Goal: Transaction & Acquisition: Purchase product/service

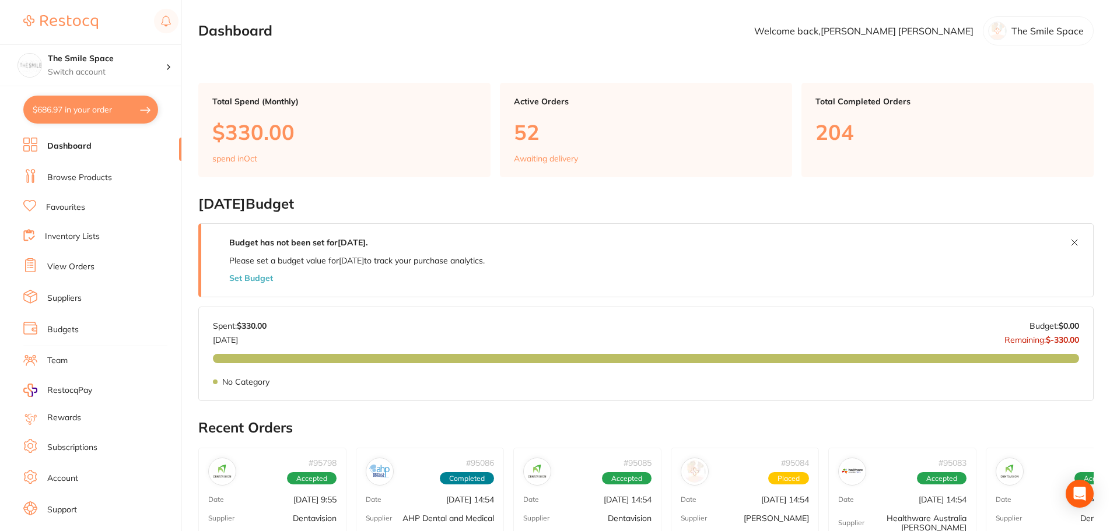
click at [64, 184] on li "Browse Products" at bounding box center [102, 178] width 158 height 18
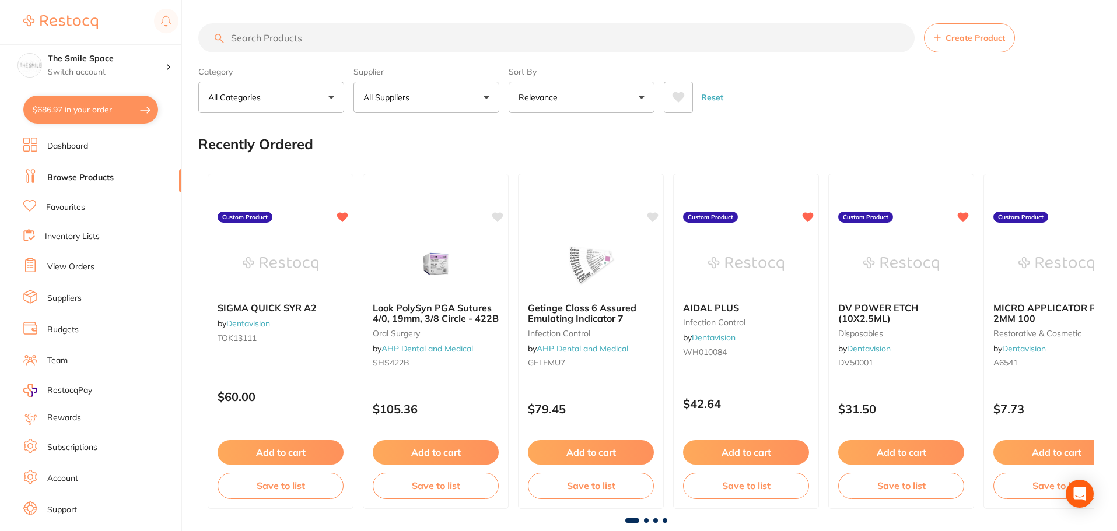
click at [254, 40] on input "search" at bounding box center [556, 37] width 716 height 29
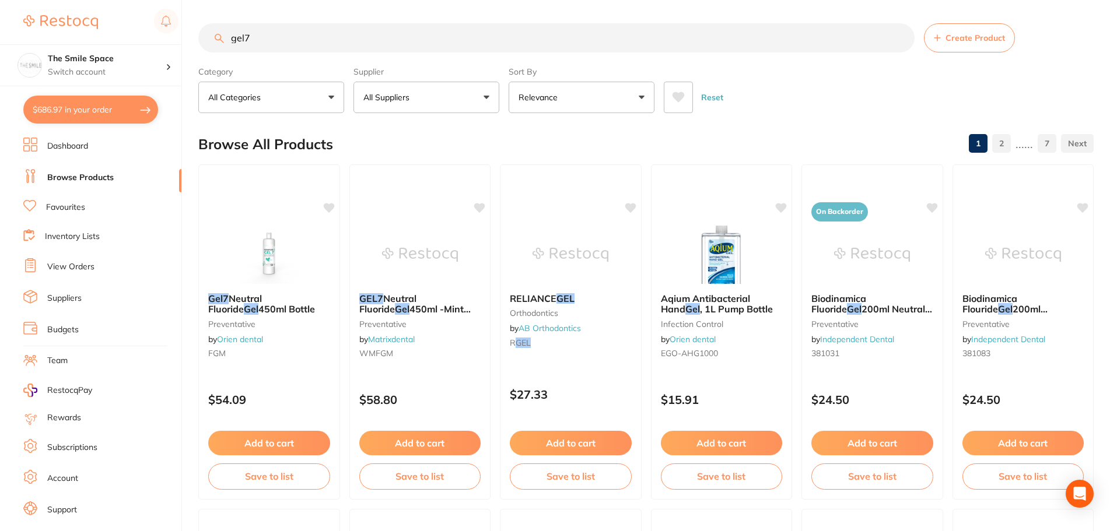
type input "gel7"
click at [380, 103] on p "All Suppliers" at bounding box center [388, 98] width 51 height 12
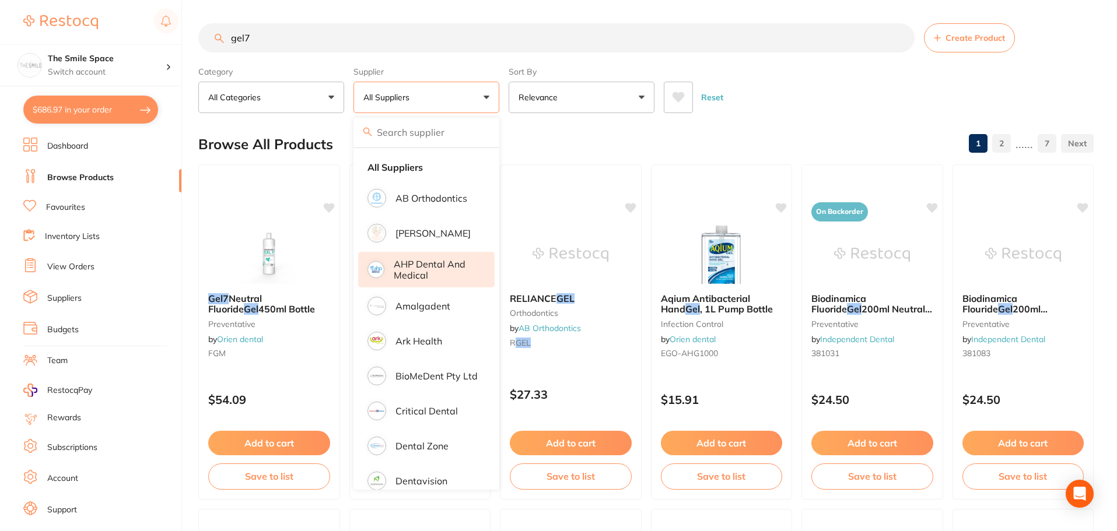
scroll to position [58, 0]
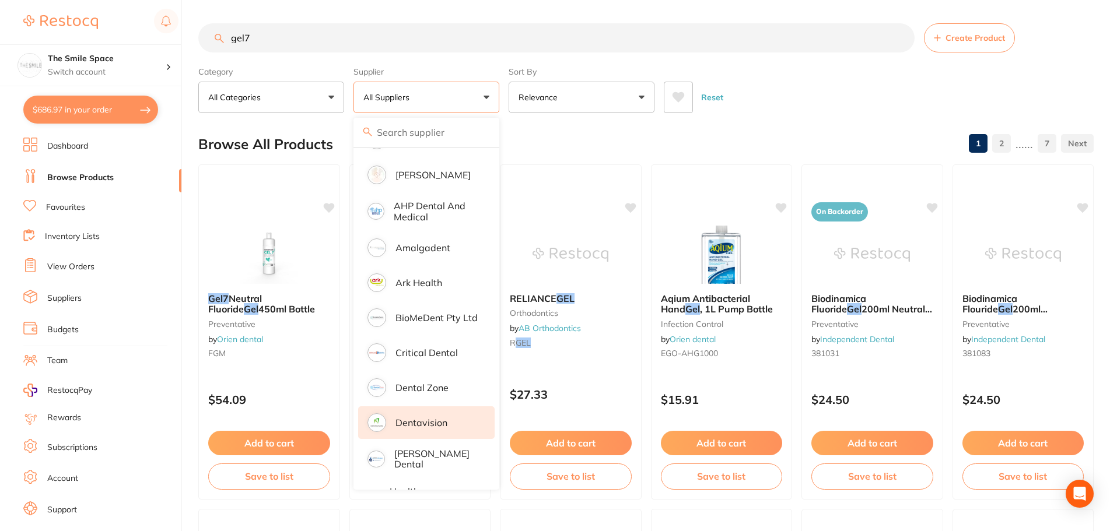
click at [408, 421] on p "Dentavision" at bounding box center [422, 423] width 52 height 11
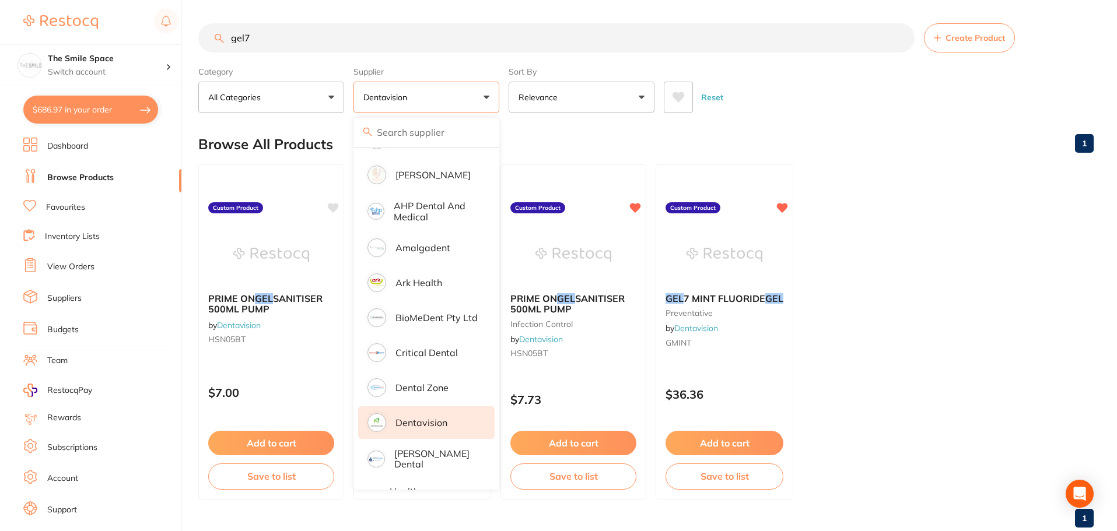
click at [961, 281] on ul "PRIME ON GEL SANITISER 500ML PUMP by Dentavision HSN05BT Custom Product $7.00 A…" at bounding box center [646, 332] width 896 height 335
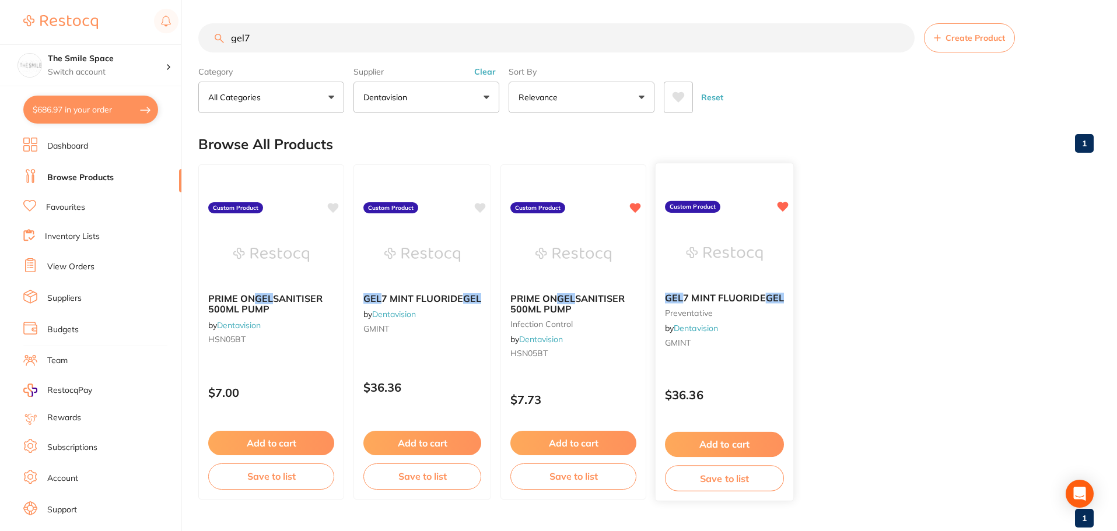
click at [720, 440] on button "Add to cart" at bounding box center [724, 444] width 119 height 25
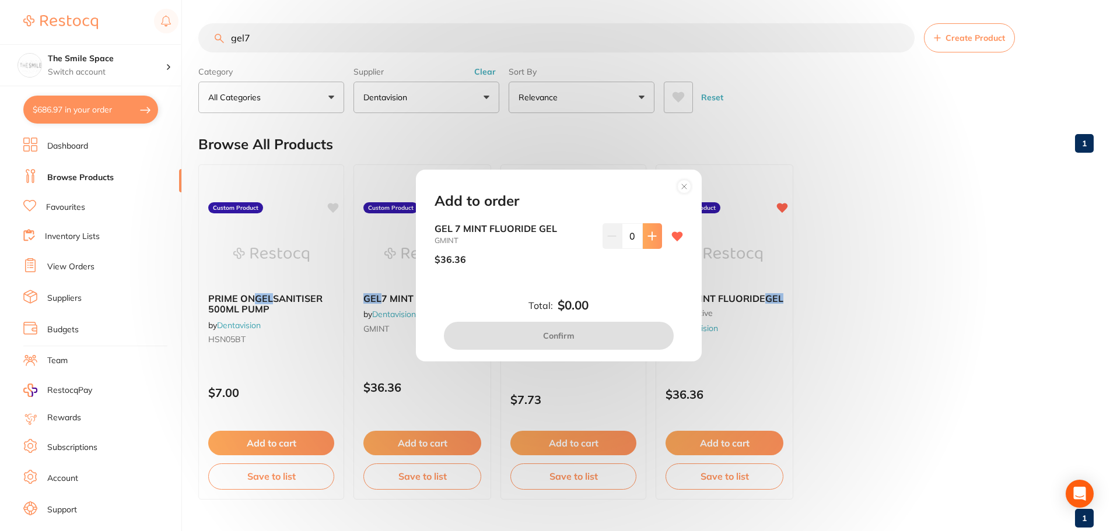
click at [653, 245] on button at bounding box center [652, 236] width 19 height 26
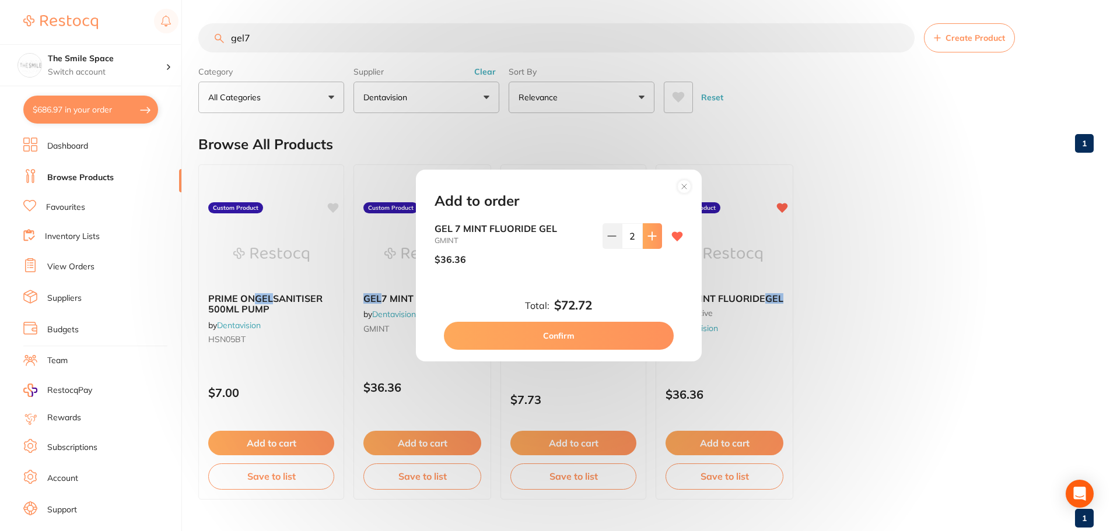
click at [653, 245] on button at bounding box center [652, 236] width 19 height 26
type input "3"
click at [569, 337] on button "Confirm" at bounding box center [559, 336] width 230 height 28
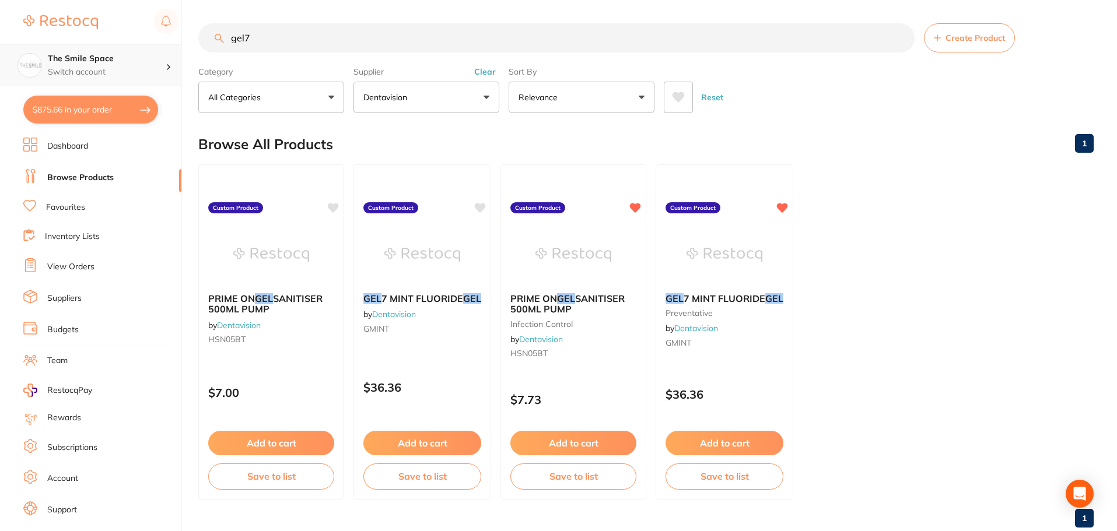
scroll to position [1, 0]
drag, startPoint x: 296, startPoint y: 42, endPoint x: 131, endPoint y: 45, distance: 165.1
click at [131, 45] on div "$875.66 The Smile Space Switch account The Smile Space $875.66 in your order Da…" at bounding box center [558, 265] width 1117 height 531
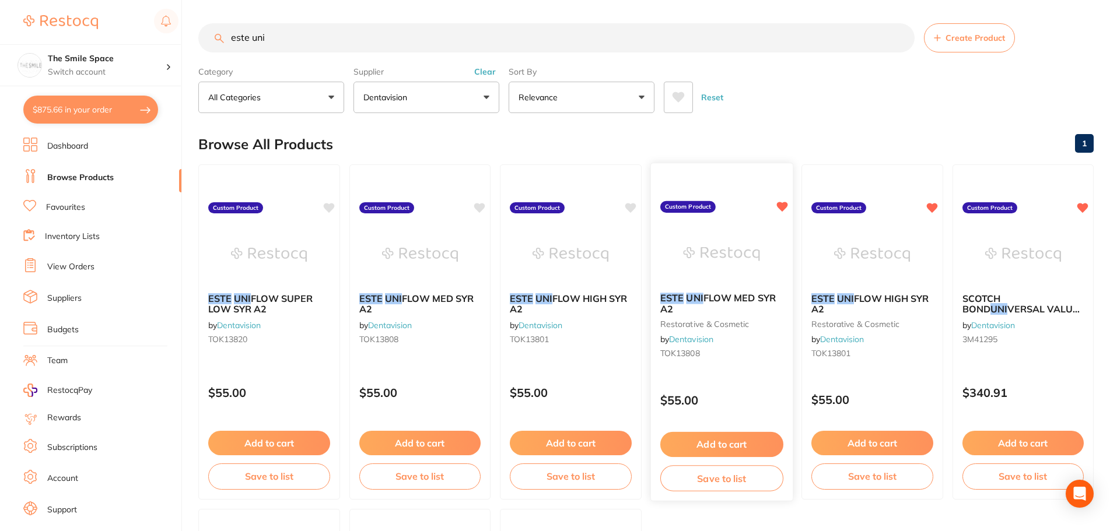
type input "este uni"
click at [723, 440] on button "Add to cart" at bounding box center [721, 444] width 123 height 25
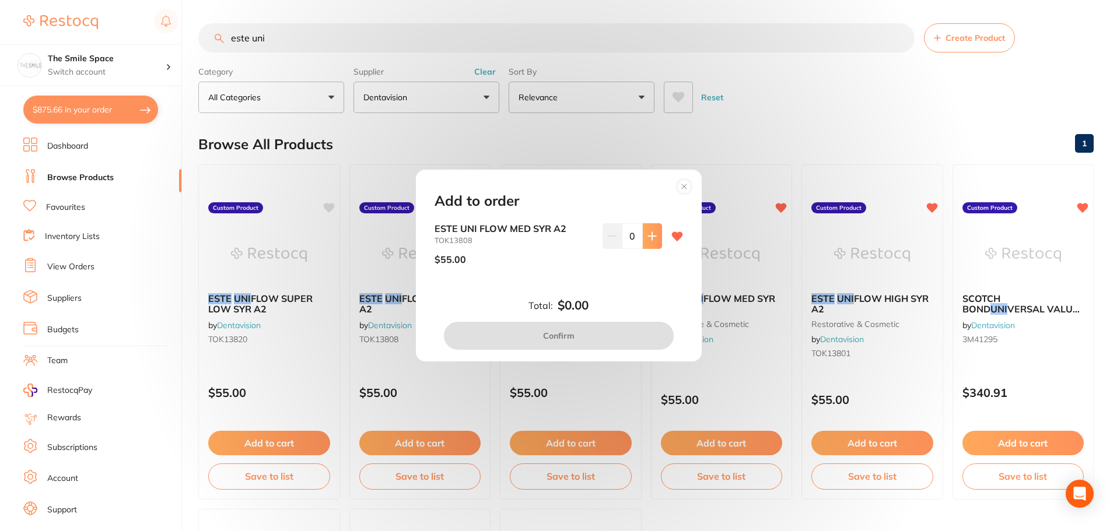
click at [652, 235] on icon at bounding box center [652, 236] width 9 height 9
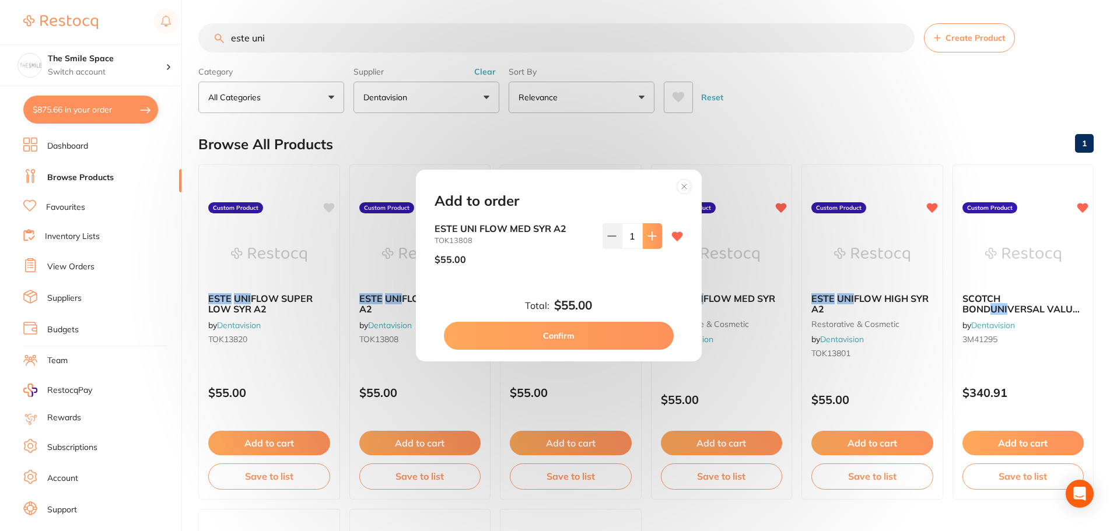
click at [652, 235] on icon at bounding box center [652, 236] width 9 height 9
click at [653, 235] on icon at bounding box center [652, 236] width 9 height 9
type input "5"
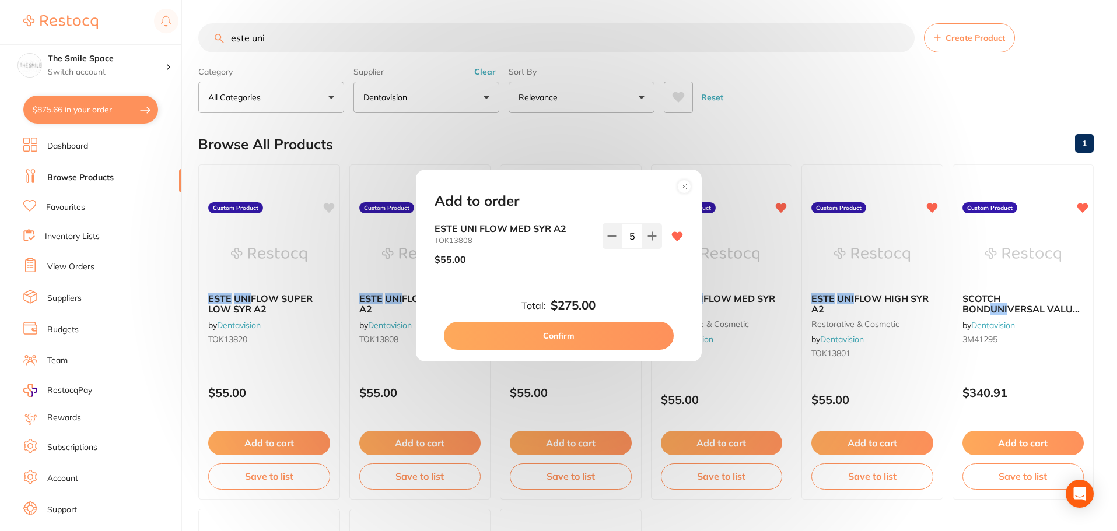
click at [606, 328] on button "Confirm" at bounding box center [559, 336] width 230 height 28
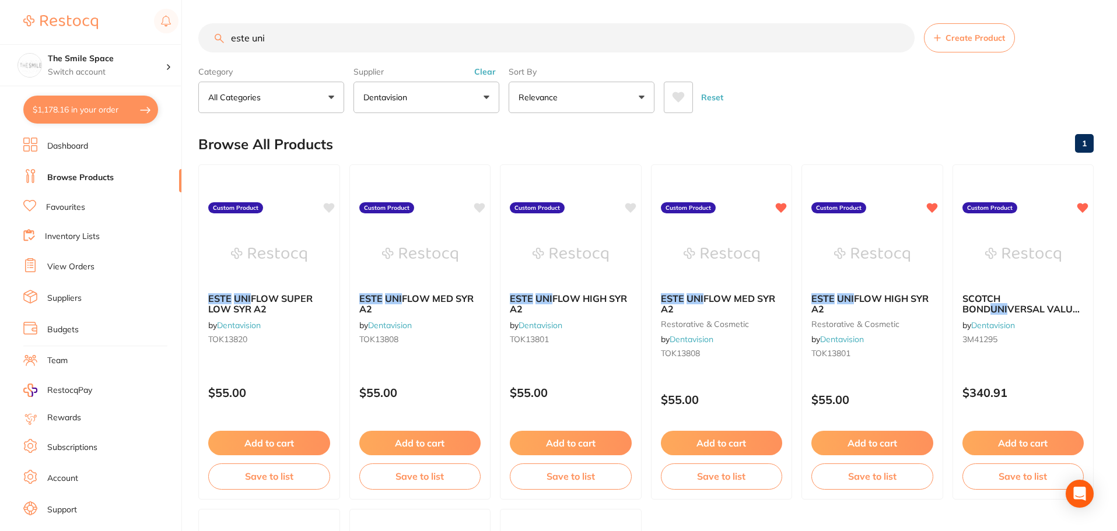
click at [58, 113] on button "$1,178.16 in your order" at bounding box center [90, 110] width 135 height 28
checkbox input "true"
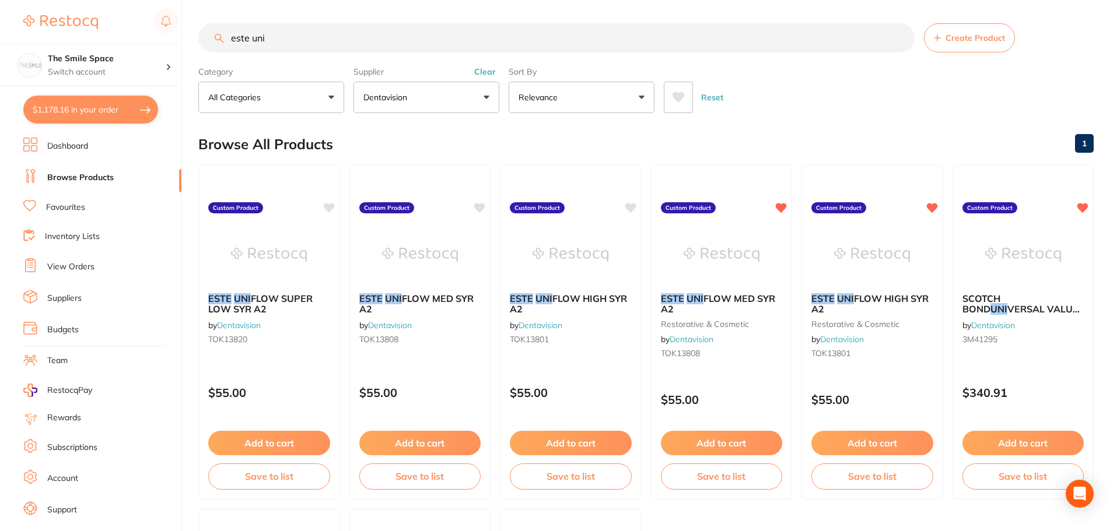
checkbox input "true"
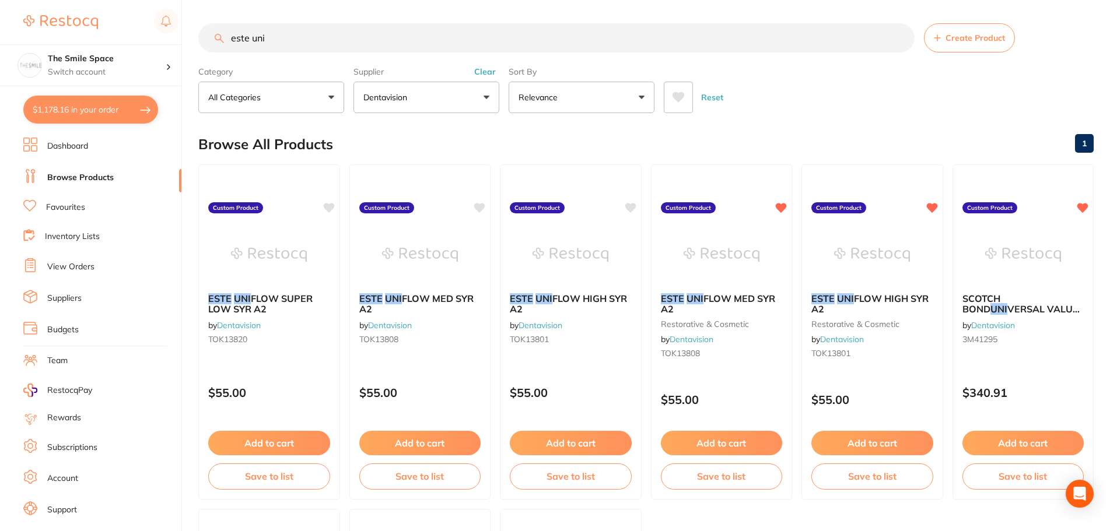
checkbox input "true"
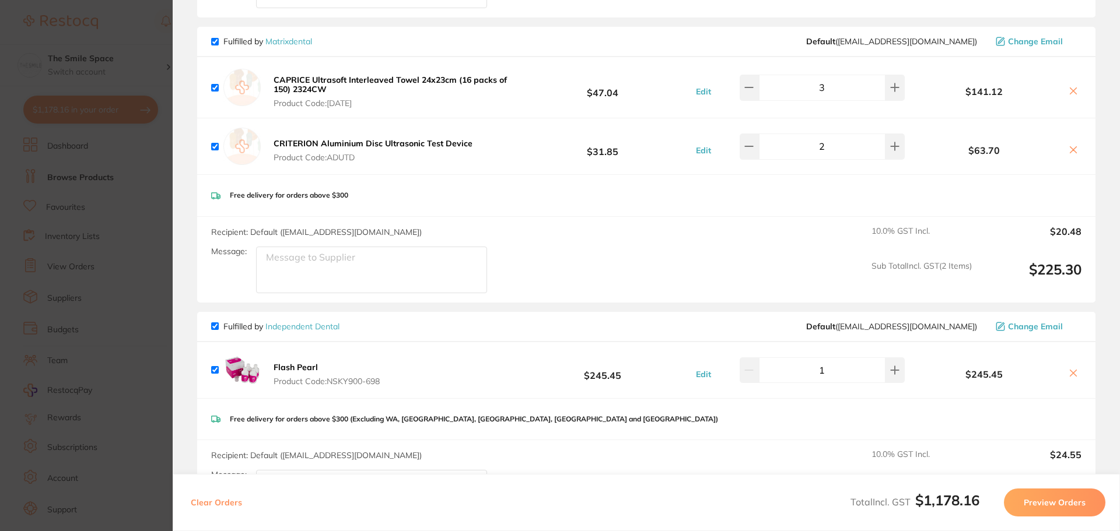
scroll to position [583, 0]
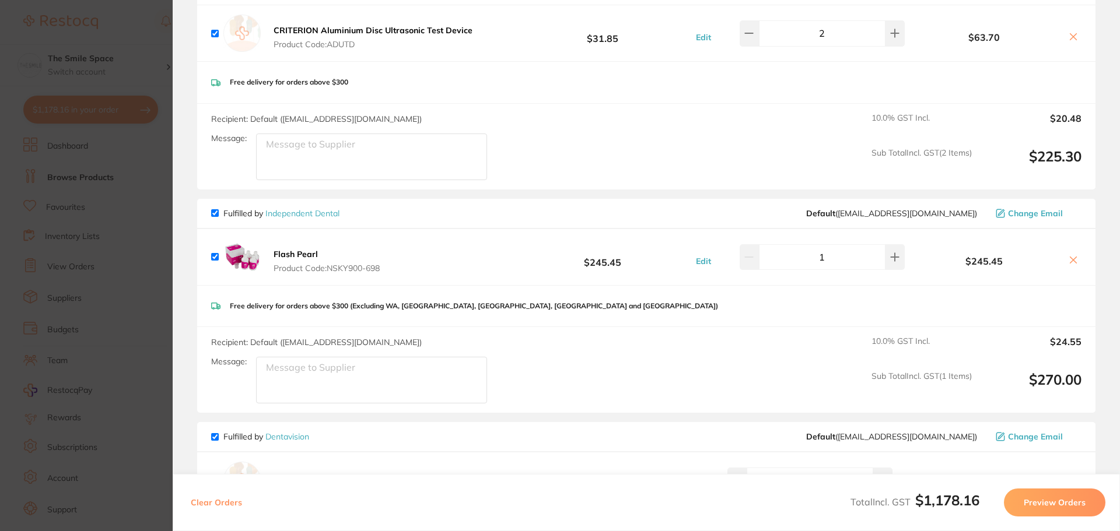
click at [107, 209] on section "Update RRP Set your pre negotiated price for this item. Item Agreed RRP (excl. …" at bounding box center [560, 265] width 1120 height 531
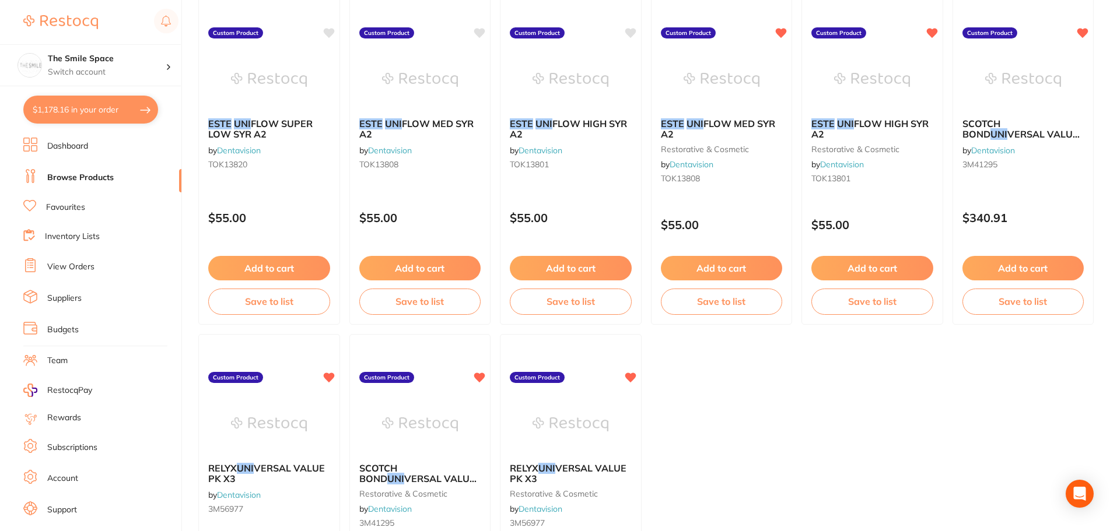
click at [78, 271] on link "View Orders" at bounding box center [70, 267] width 47 height 12
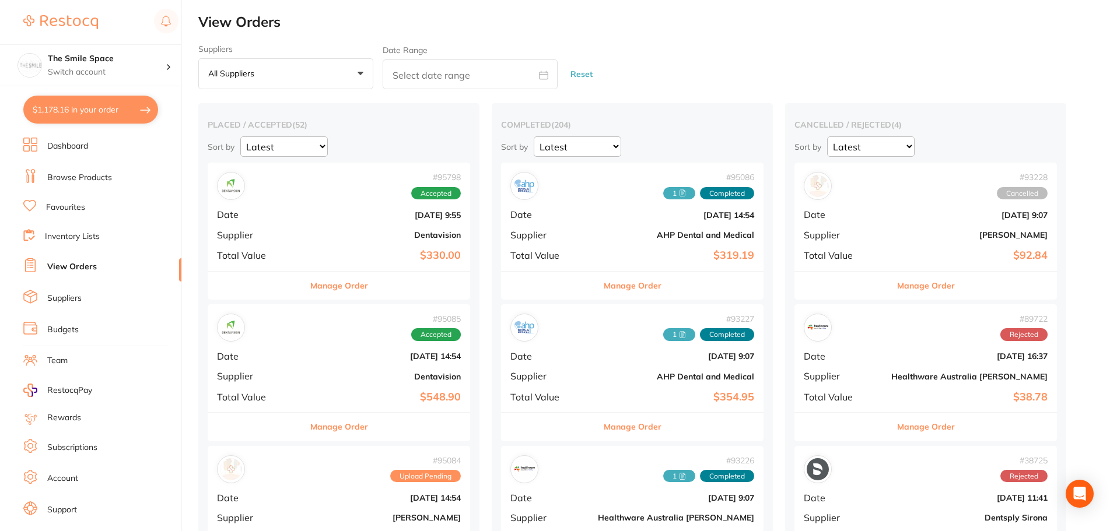
click at [268, 79] on button "All suppliers +0" at bounding box center [285, 74] width 175 height 32
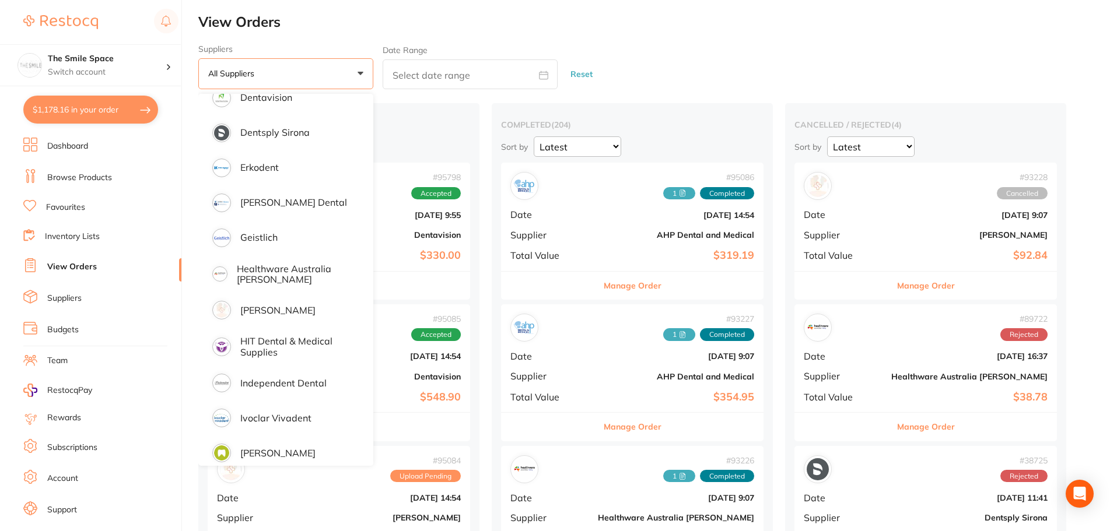
scroll to position [525, 0]
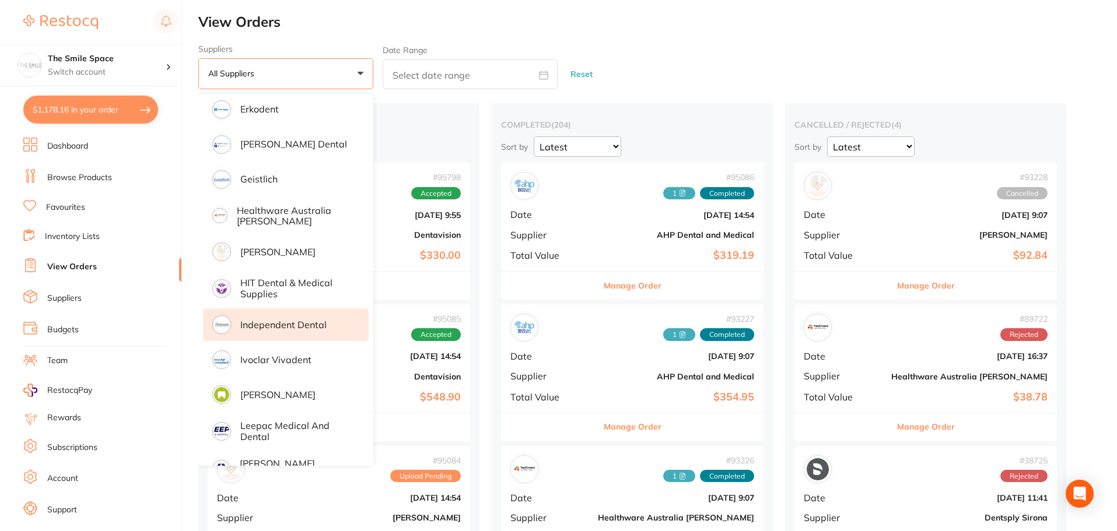
click at [270, 318] on li "Independent Dental" at bounding box center [286, 325] width 166 height 33
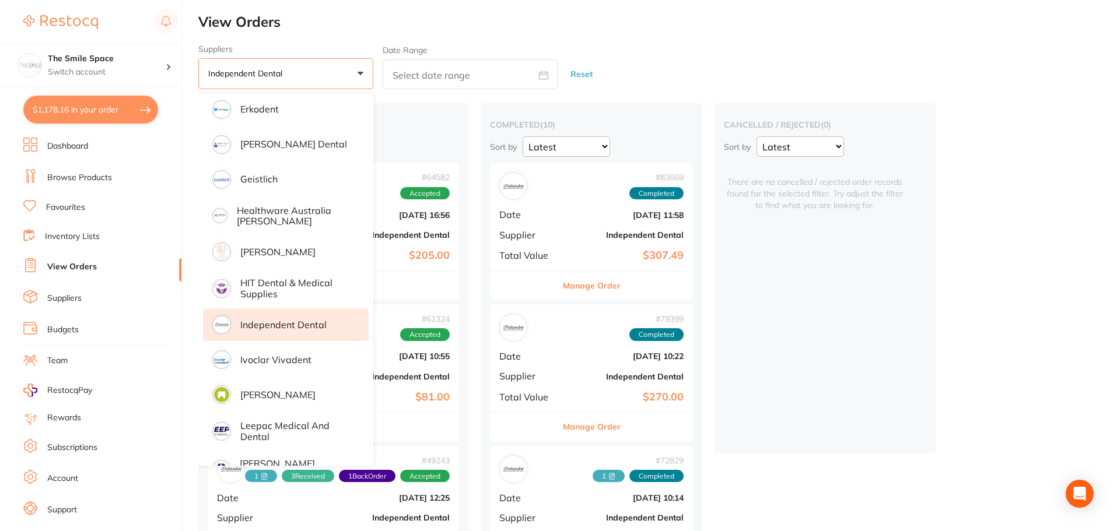
click at [634, 25] on h2 "View Orders" at bounding box center [657, 22] width 919 height 16
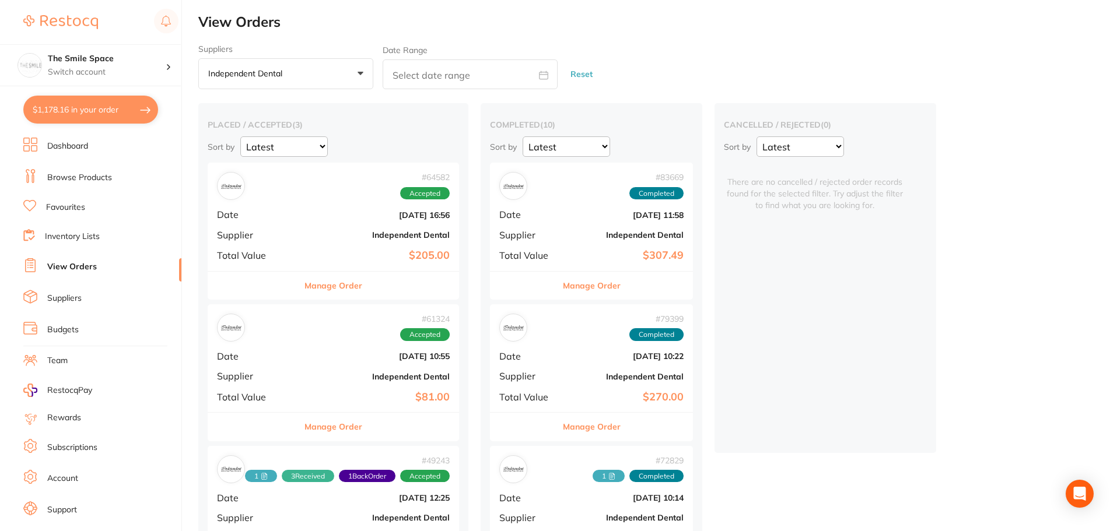
click at [317, 281] on button "Manage Order" at bounding box center [334, 286] width 58 height 28
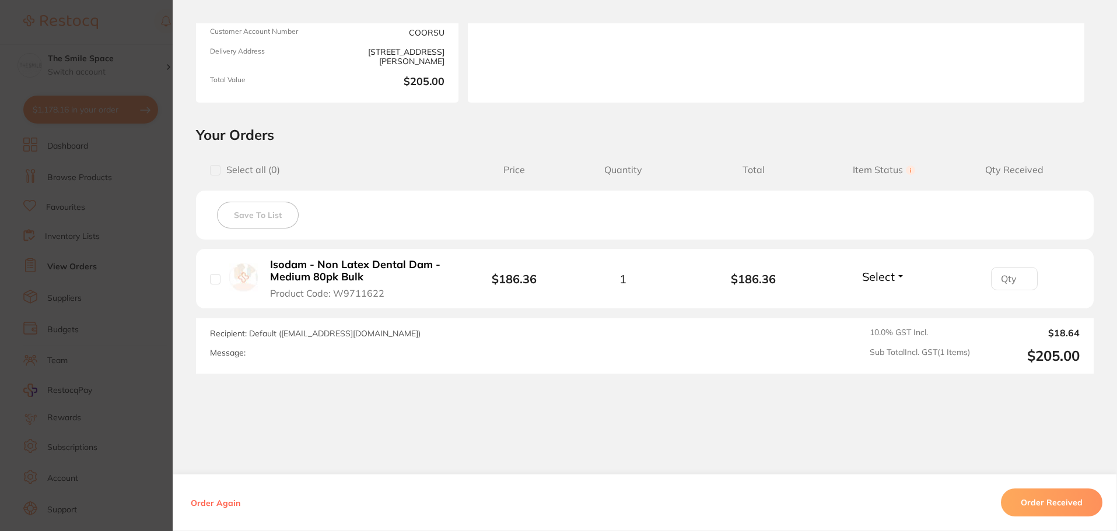
scroll to position [175, 0]
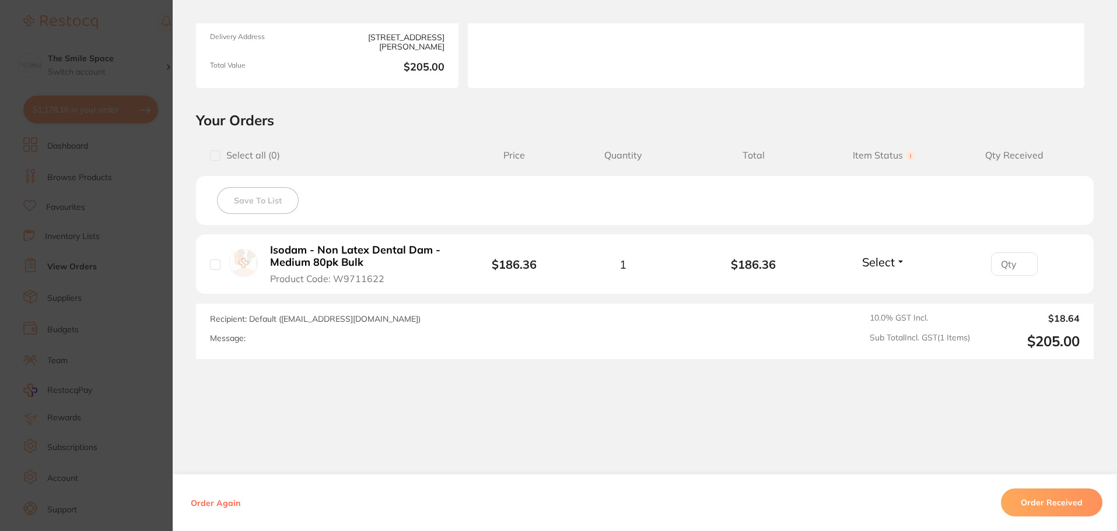
click at [146, 223] on section "Order ID: Restocq- 64582 Order Information Accepted Order Order Date Dec 12 202…" at bounding box center [558, 265] width 1117 height 531
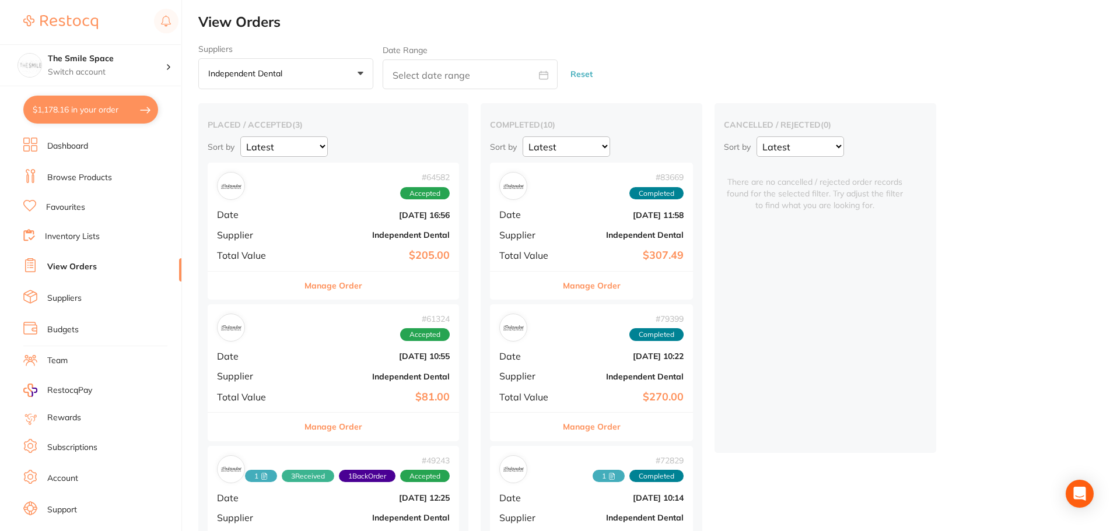
click at [596, 285] on button "Manage Order" at bounding box center [592, 286] width 58 height 28
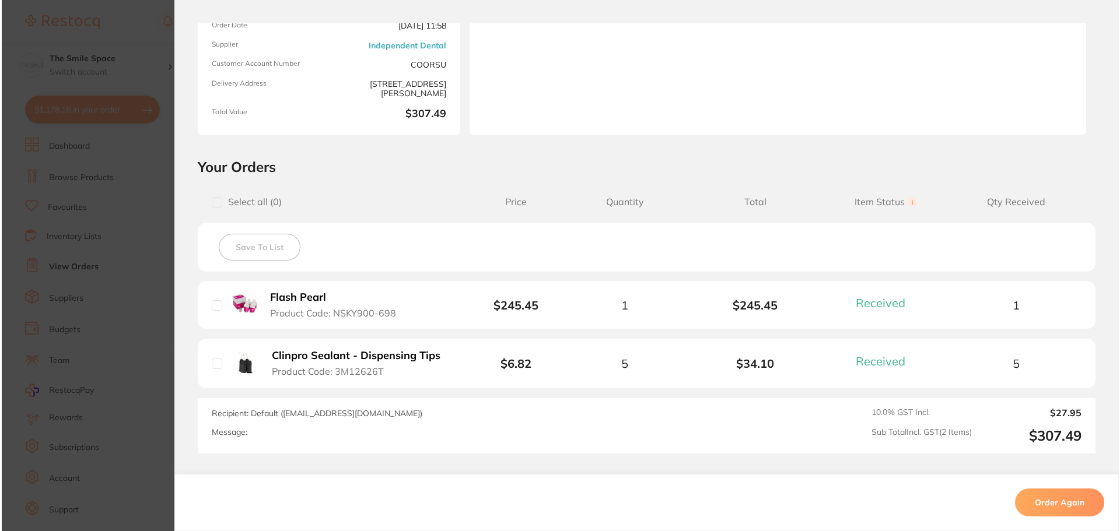
scroll to position [175, 0]
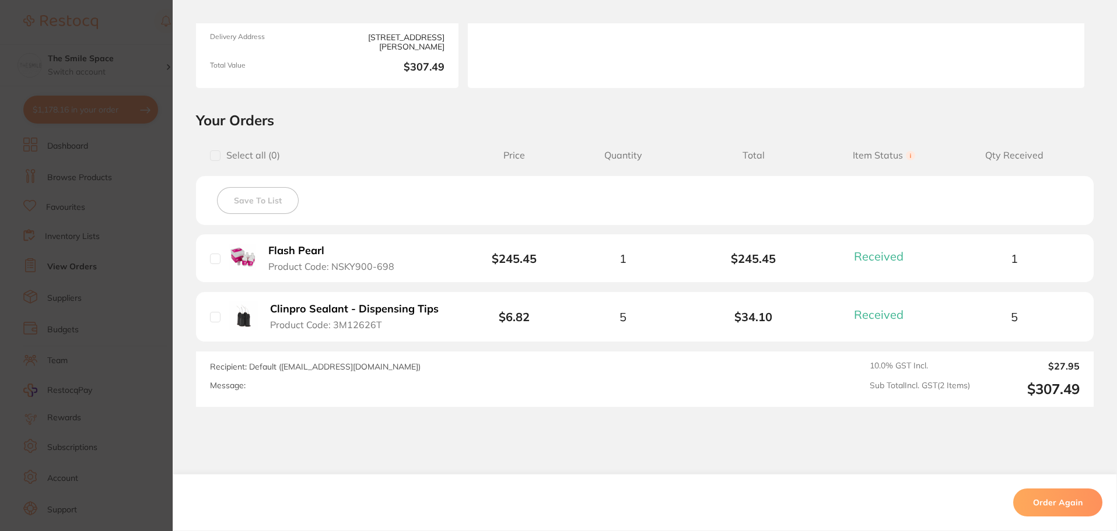
click at [212, 320] on input "checkbox" at bounding box center [215, 317] width 11 height 11
click at [216, 318] on input "checkbox" at bounding box center [215, 317] width 11 height 11
click at [212, 319] on input "checkbox" at bounding box center [215, 317] width 11 height 11
checkbox input "true"
click at [1038, 503] on button "Order Again" at bounding box center [1057, 503] width 89 height 28
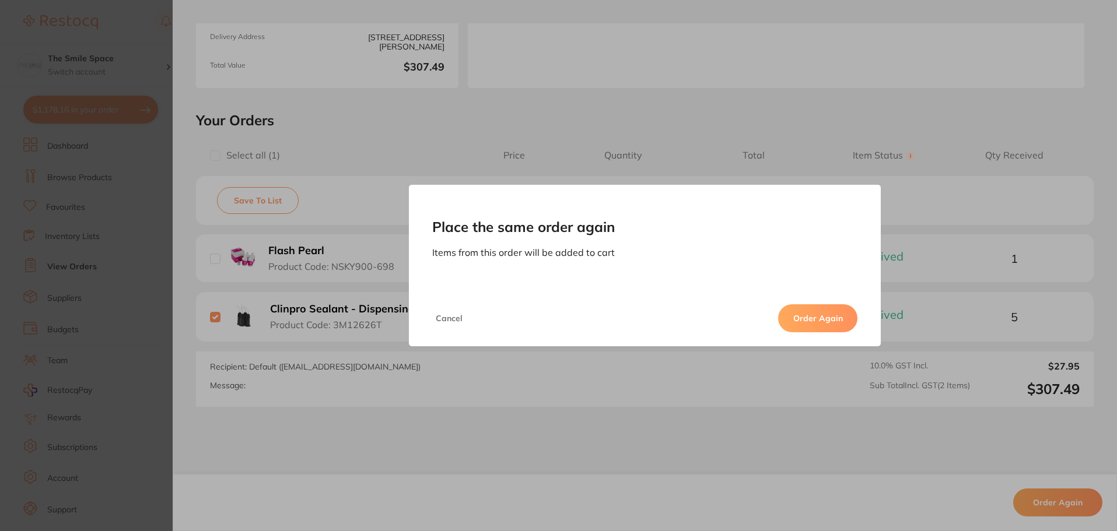
click at [814, 312] on button "Order Again" at bounding box center [817, 319] width 79 height 28
checkbox input "false"
type input "2"
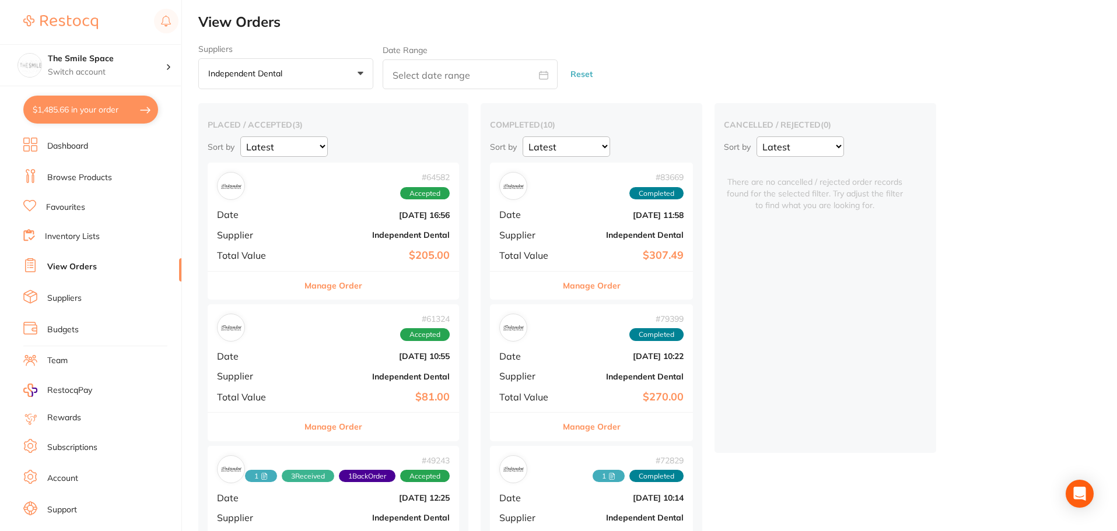
click at [95, 110] on button "$1,485.66 in your order" at bounding box center [90, 110] width 135 height 28
checkbox input "true"
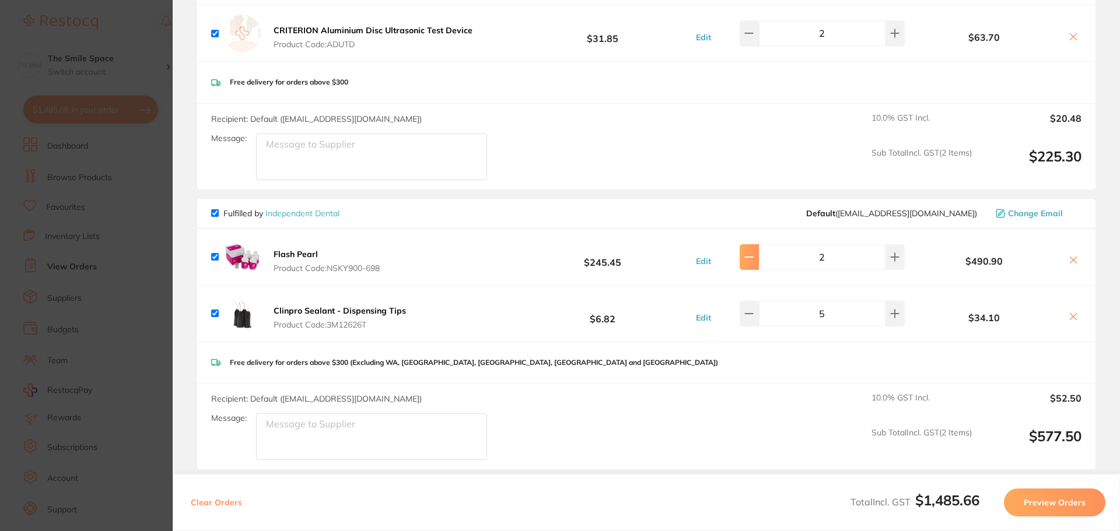
click at [759, 257] on button at bounding box center [749, 257] width 19 height 26
type input "1"
click at [759, 318] on button at bounding box center [749, 314] width 19 height 26
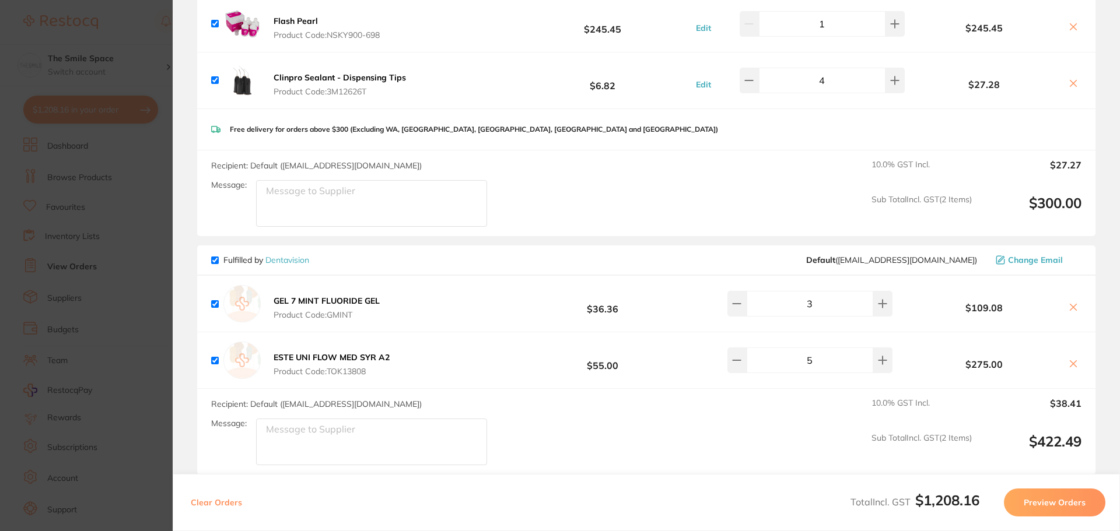
scroll to position [700, 0]
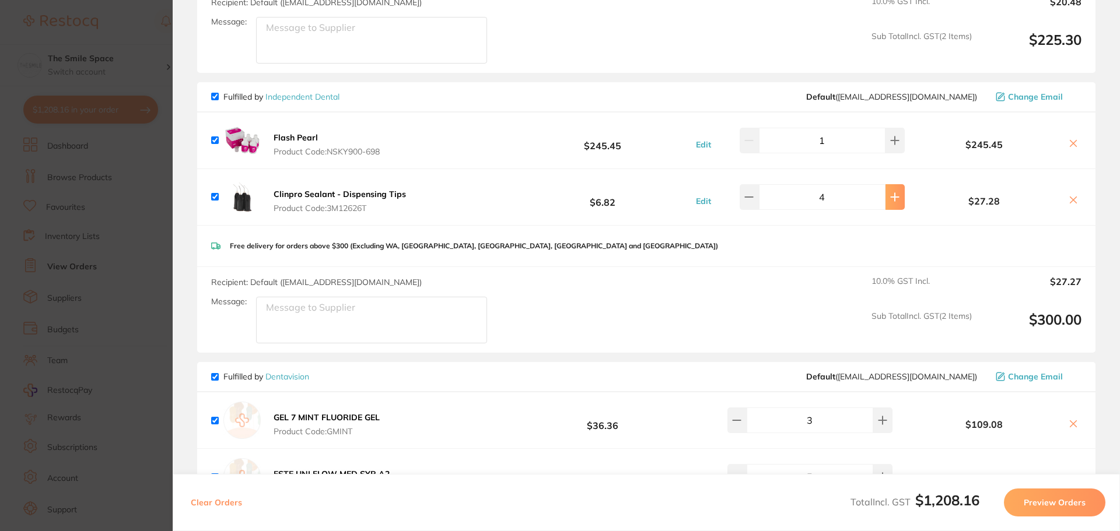
click at [890, 195] on icon at bounding box center [894, 197] width 9 height 9
type input "5"
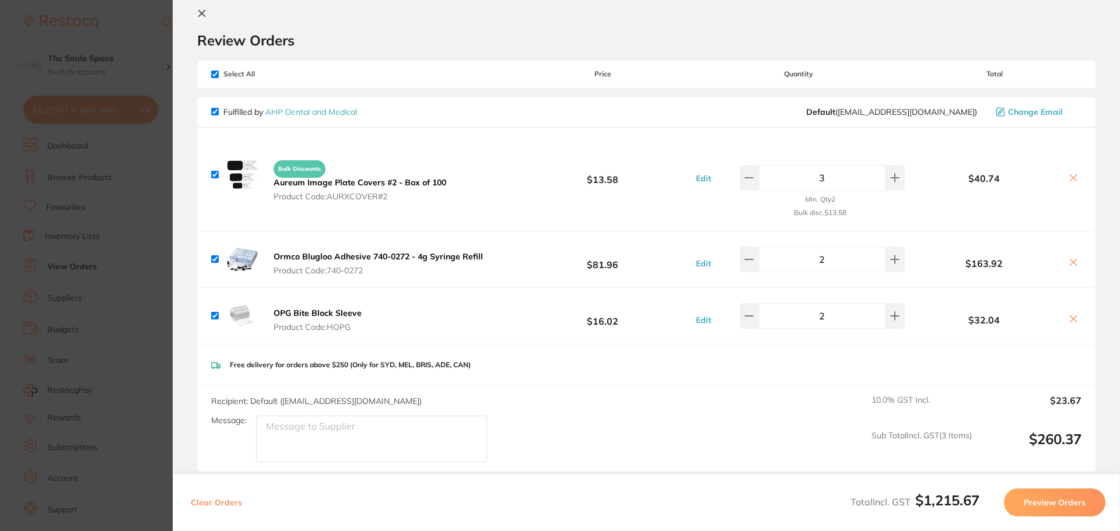
scroll to position [0, 0]
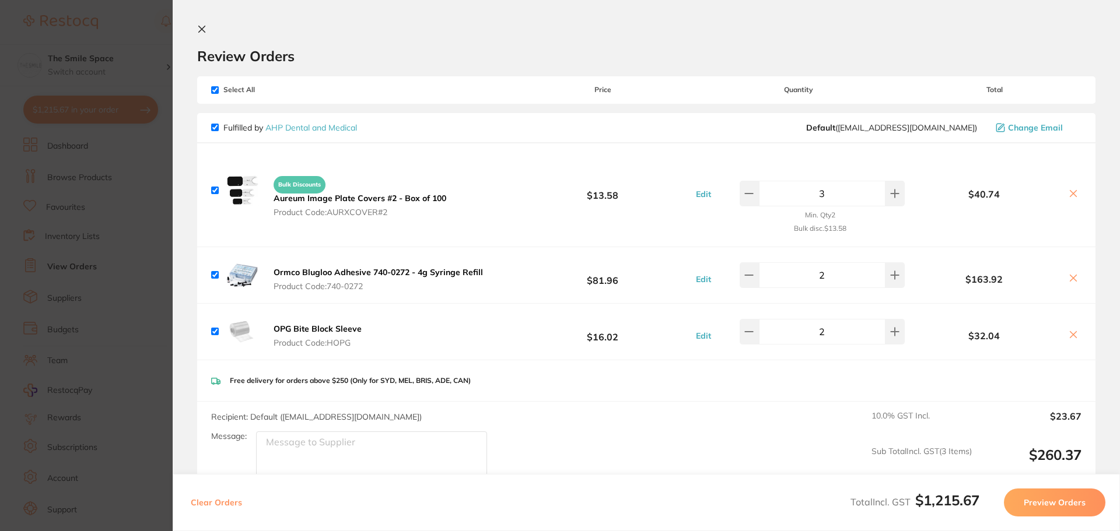
click at [1058, 503] on button "Preview Orders" at bounding box center [1055, 503] width 102 height 28
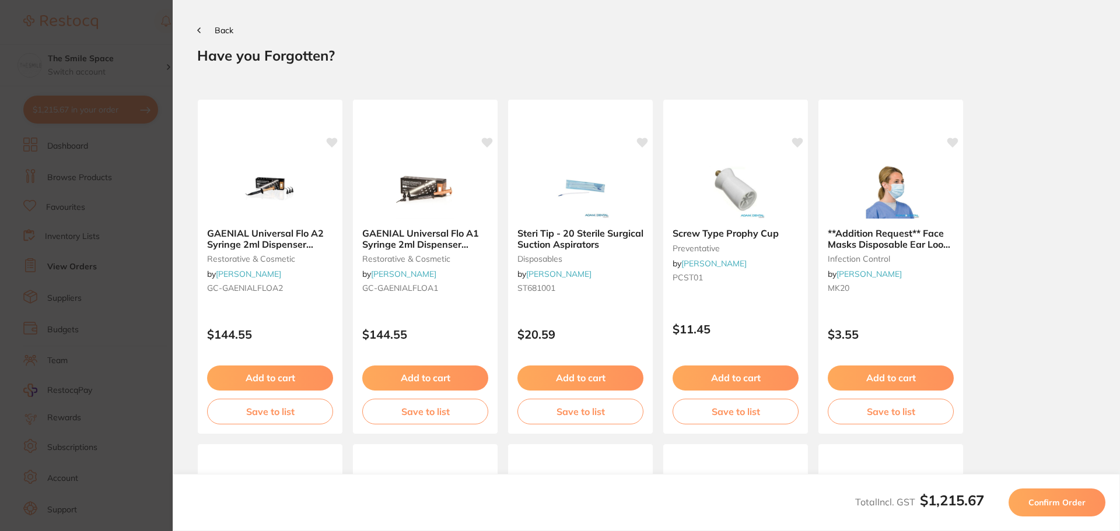
click at [147, 144] on section "Update RRP Set your pre negotiated price for this item. Item Agreed RRP (excl. …" at bounding box center [560, 265] width 1120 height 531
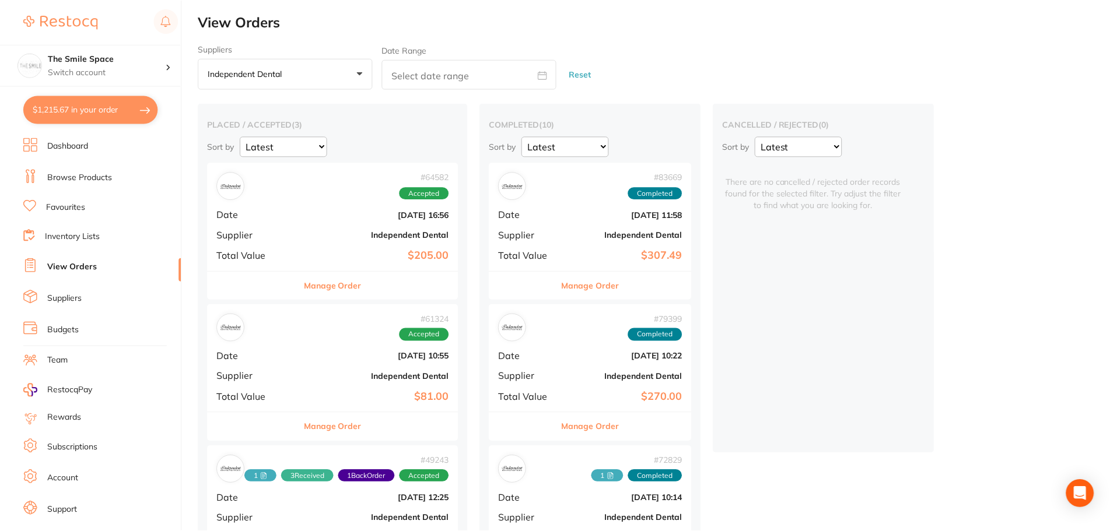
scroll to position [175, 0]
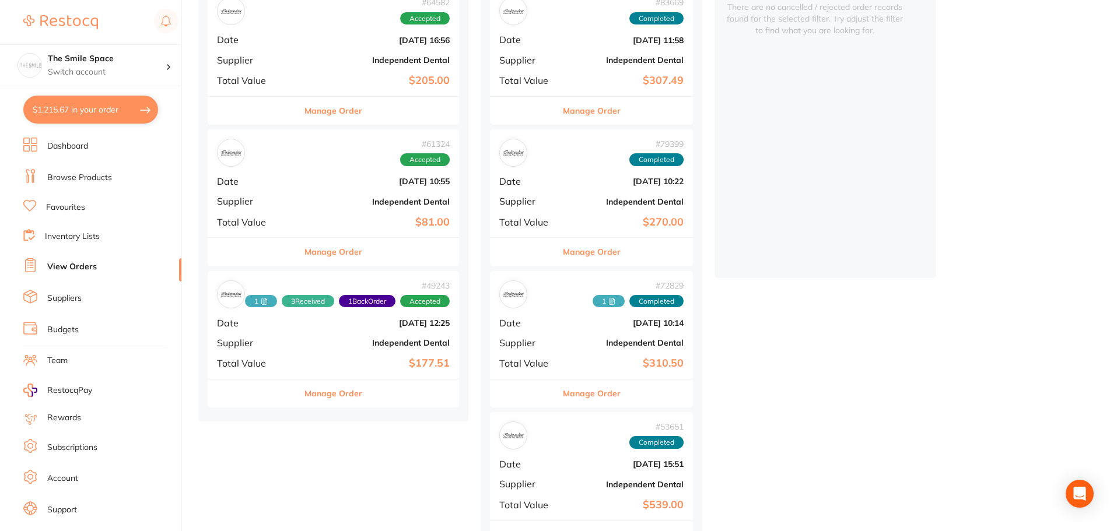
click at [70, 102] on button "$1,215.67 in your order" at bounding box center [90, 110] width 135 height 28
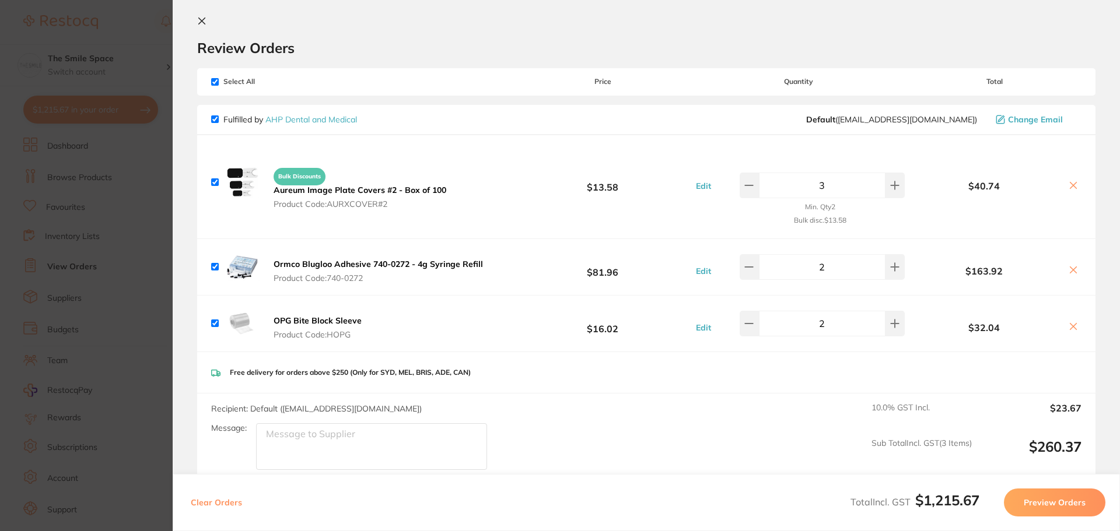
scroll to position [0, 0]
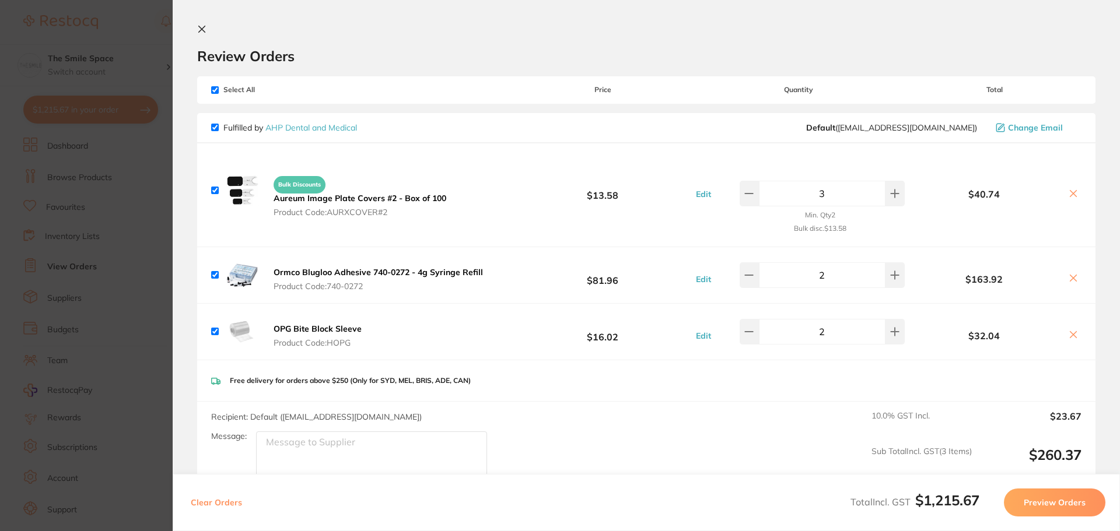
click at [1040, 508] on button "Preview Orders" at bounding box center [1055, 503] width 102 height 28
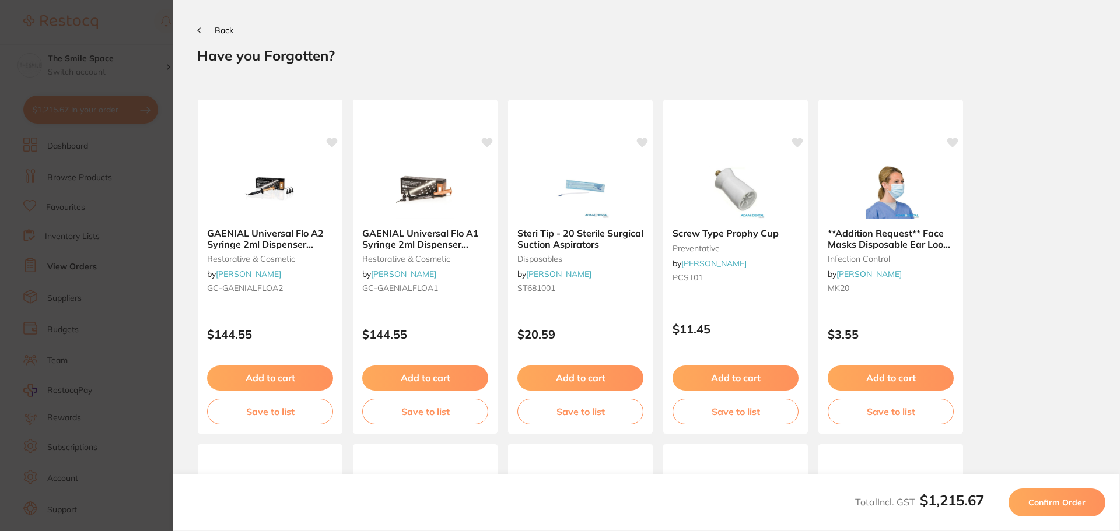
click at [1045, 501] on span "Confirm Order" at bounding box center [1057, 503] width 57 height 11
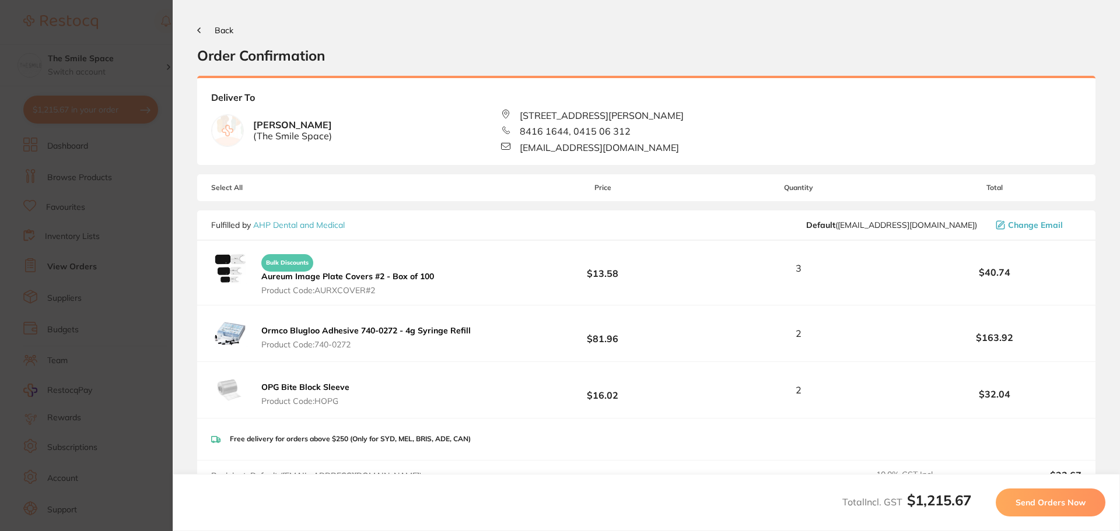
click at [1034, 509] on button "Send Orders Now" at bounding box center [1051, 503] width 110 height 28
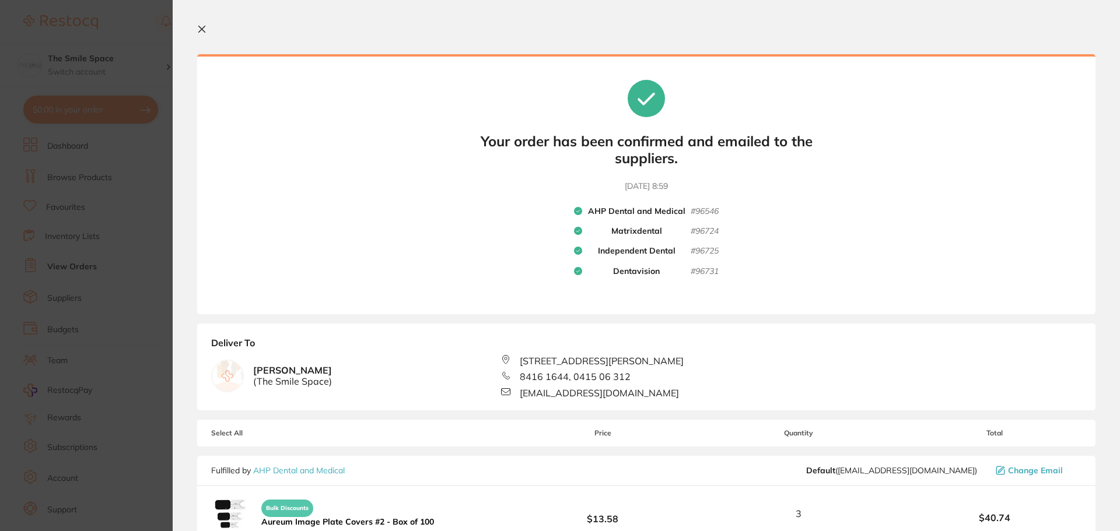
click at [126, 51] on section "Update RRP Set your pre negotiated price for this item. Item Agreed RRP (excl. …" at bounding box center [560, 265] width 1120 height 531
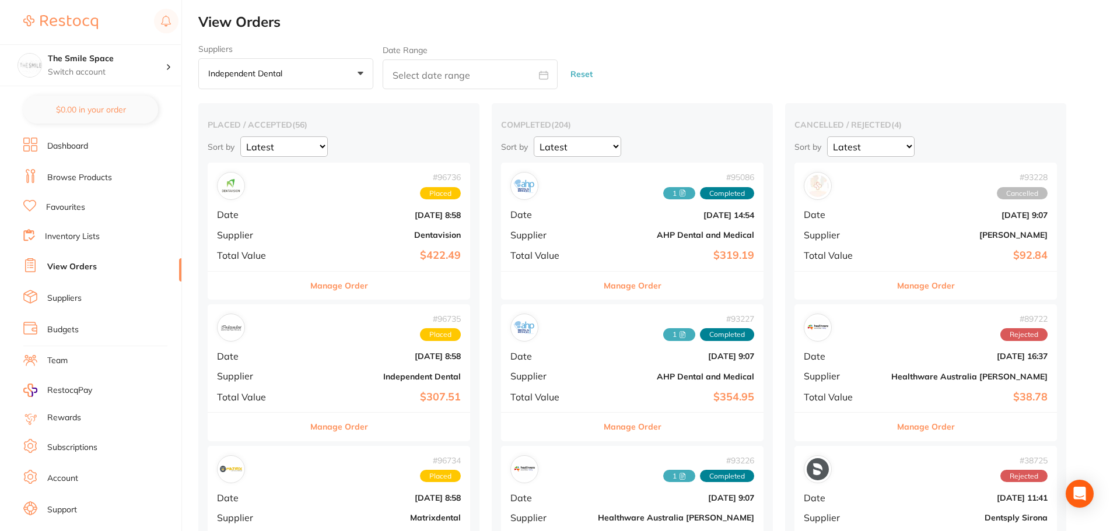
click at [62, 169] on li "Browse Products" at bounding box center [102, 178] width 158 height 18
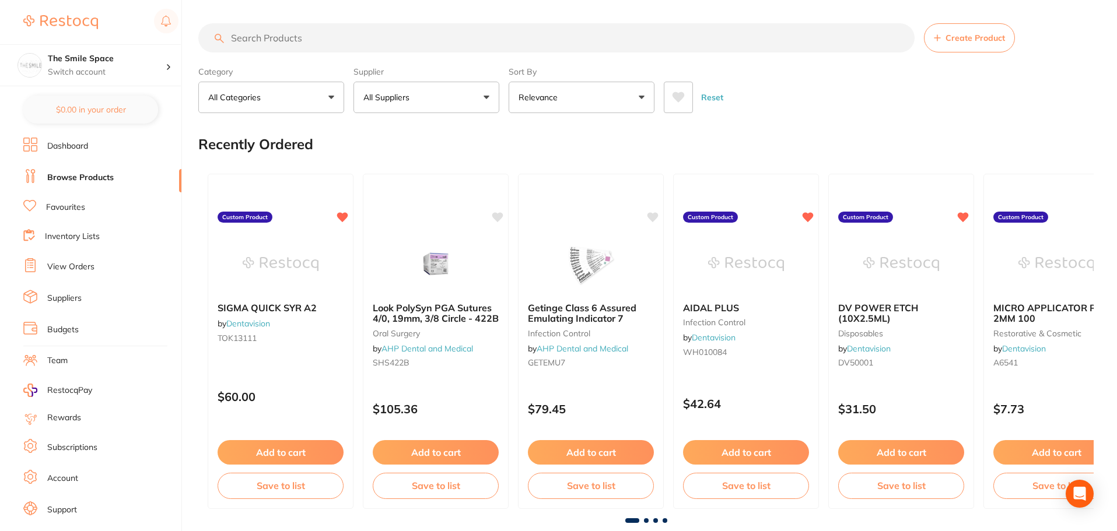
click at [293, 38] on input "search" at bounding box center [556, 37] width 716 height 29
click at [78, 264] on link "View Orders" at bounding box center [70, 267] width 47 height 12
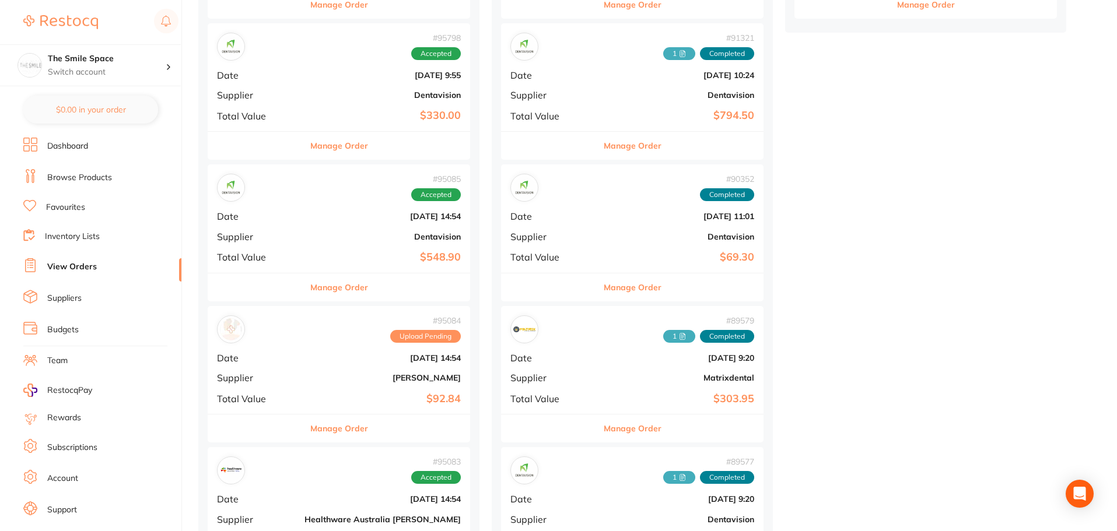
scroll to position [817, 0]
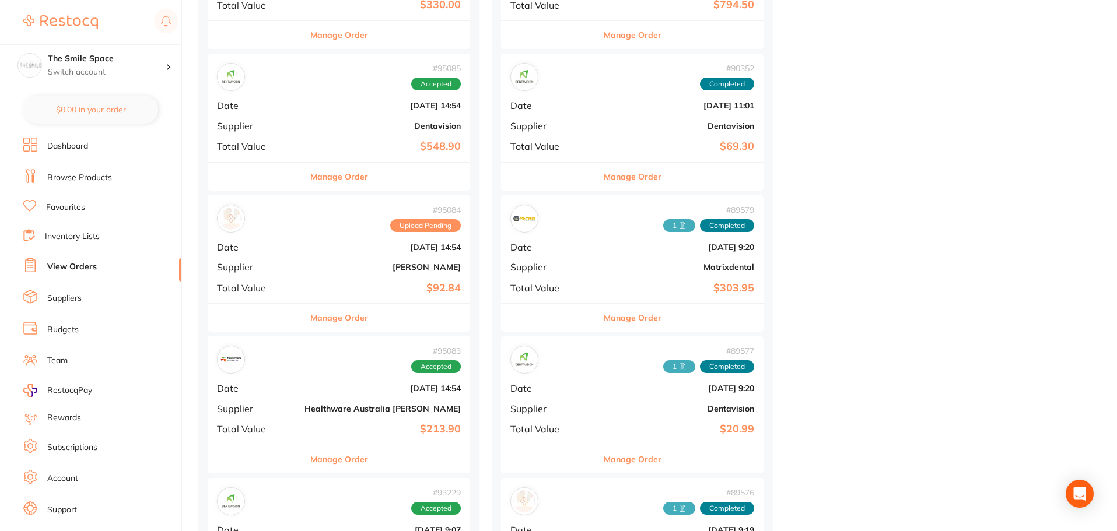
click at [344, 319] on button "Manage Order" at bounding box center [339, 318] width 58 height 28
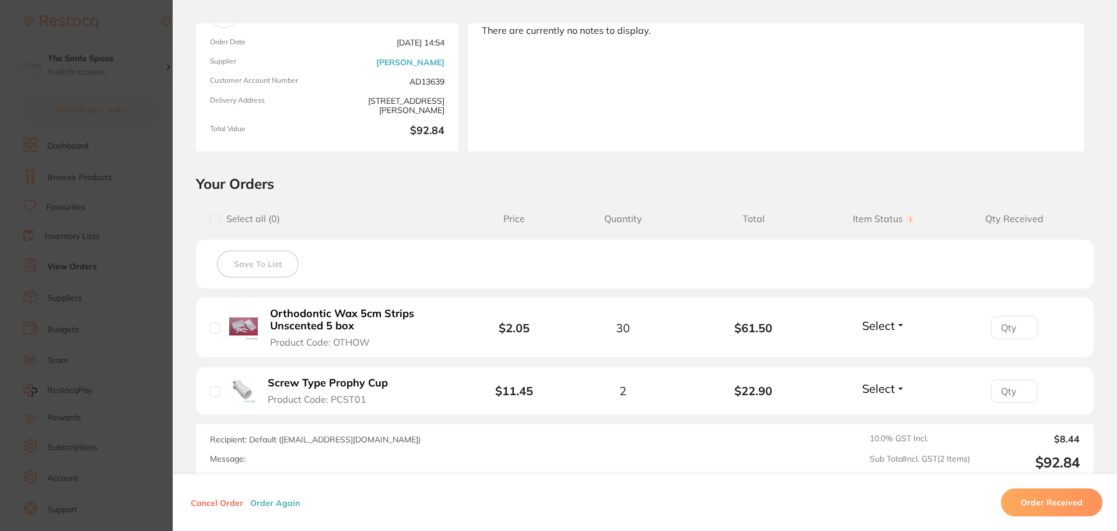
scroll to position [233, 0]
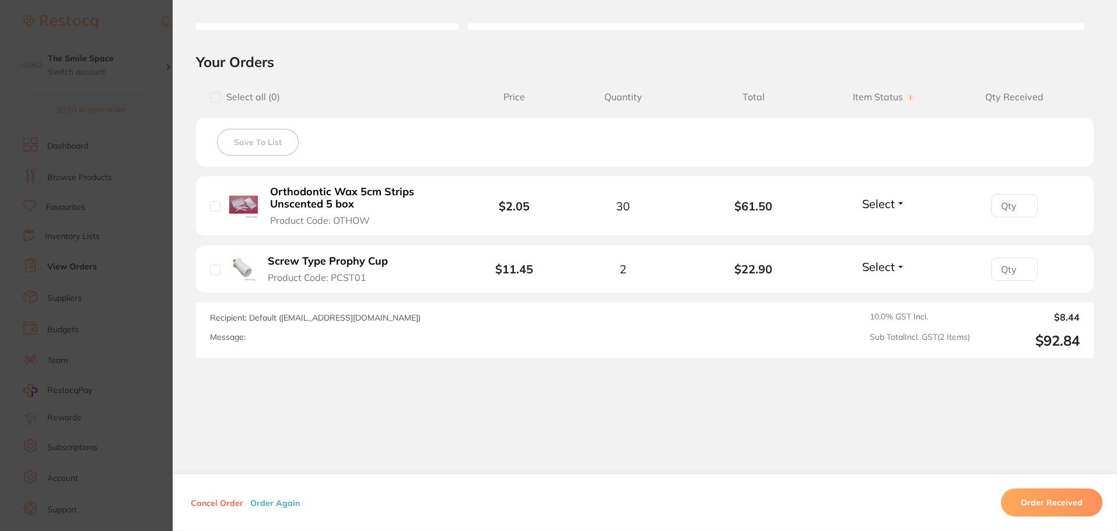
click at [97, 110] on section "Order ID: Restocq- 95084 Order Information Upload Pending Order Date Sept 30 20…" at bounding box center [558, 265] width 1117 height 531
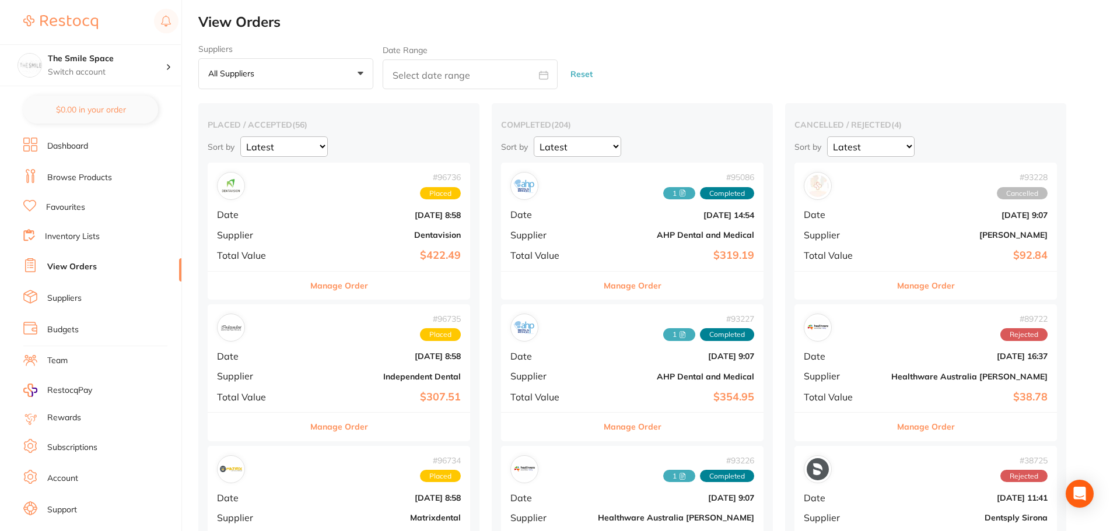
click at [83, 181] on link "Browse Products" at bounding box center [79, 178] width 65 height 12
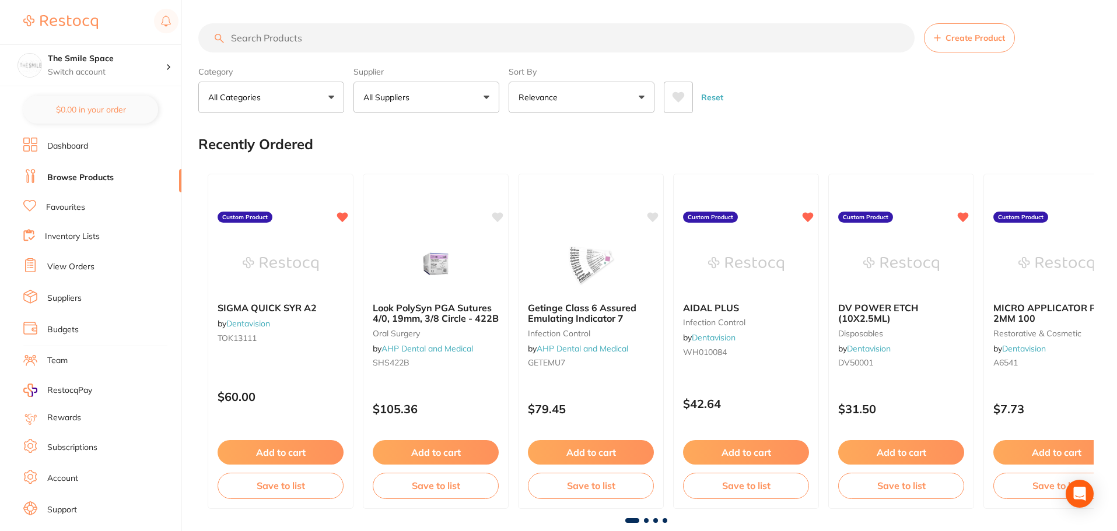
click at [317, 44] on input "search" at bounding box center [556, 37] width 716 height 29
type input "ortho wax"
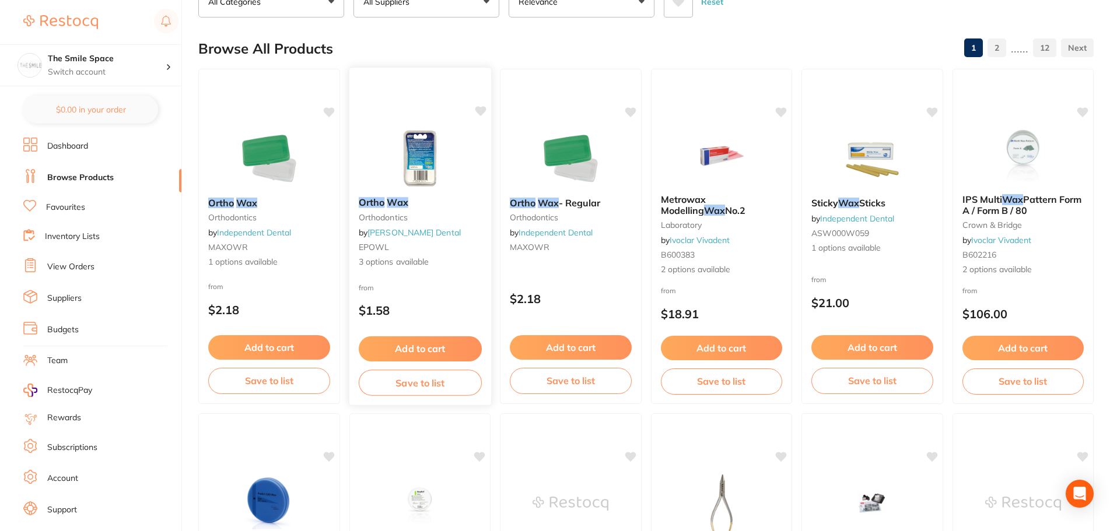
scroll to position [117, 0]
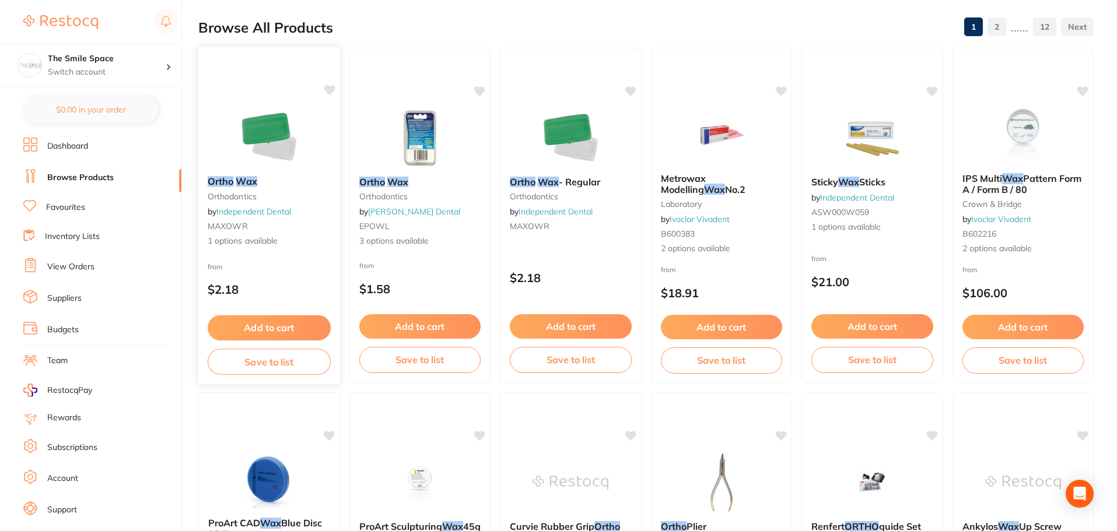
click at [243, 239] on span "1 options available" at bounding box center [269, 242] width 123 height 12
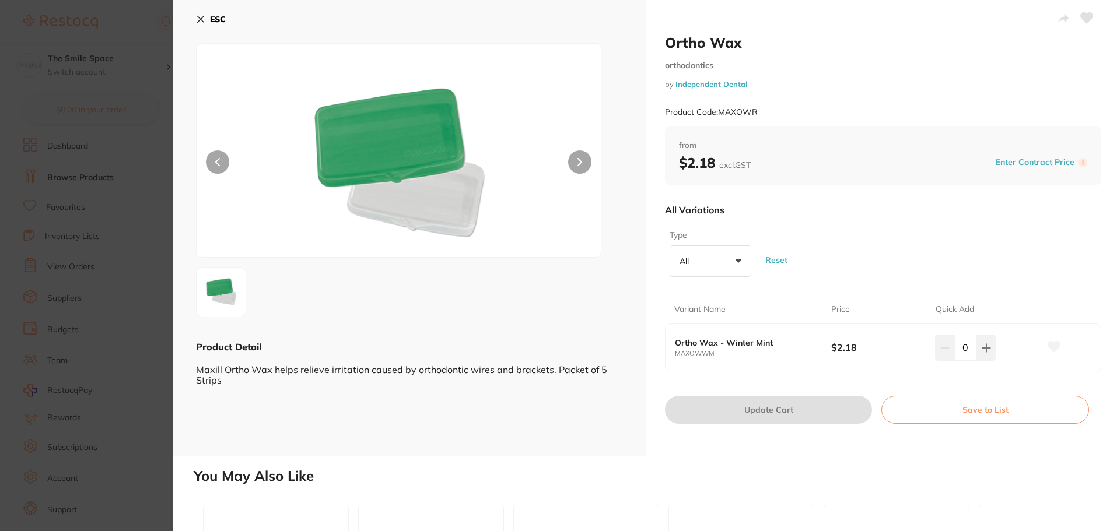
click at [134, 233] on section "Ortho Wax orthodontics by Independent Dental Product Code: MAXOWR ESC Product D…" at bounding box center [560, 265] width 1120 height 531
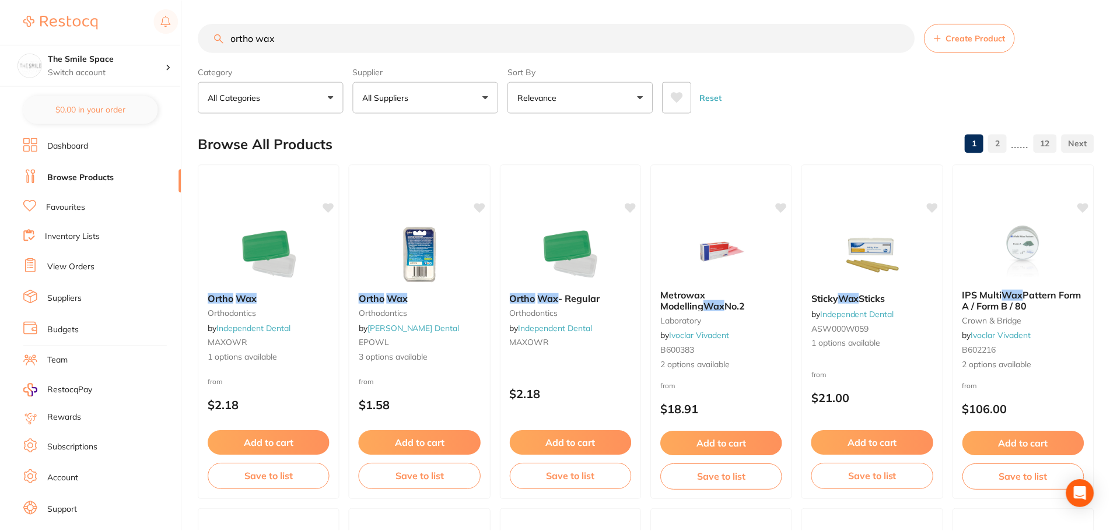
scroll to position [117, 0]
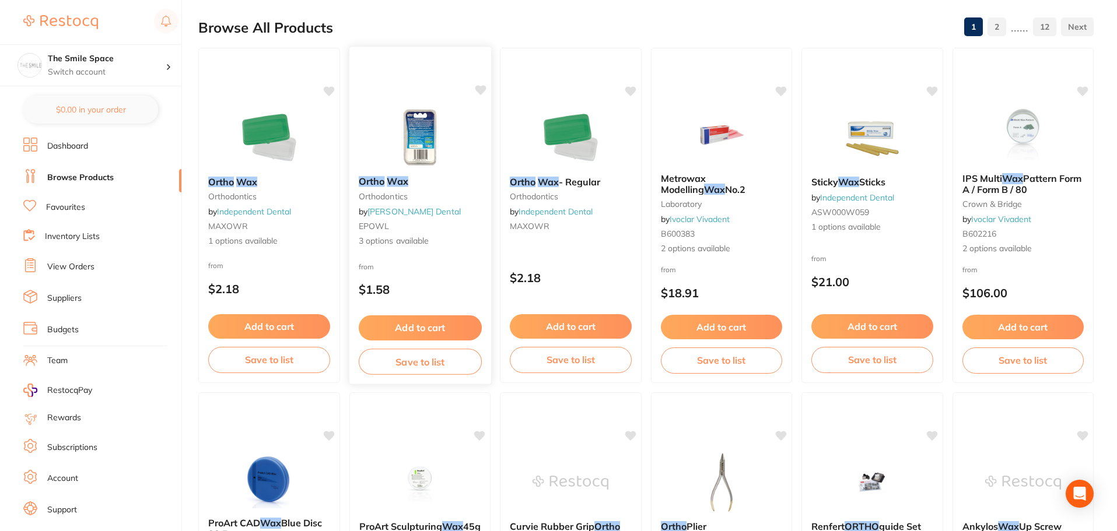
click at [407, 242] on span "3 options available" at bounding box center [419, 242] width 123 height 12
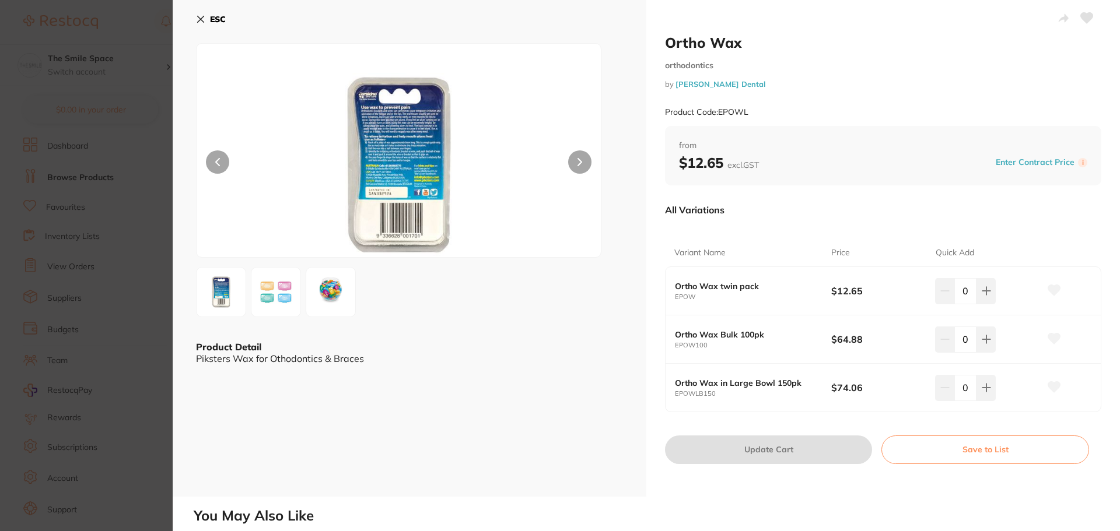
click at [259, 288] on img at bounding box center [276, 292] width 42 height 33
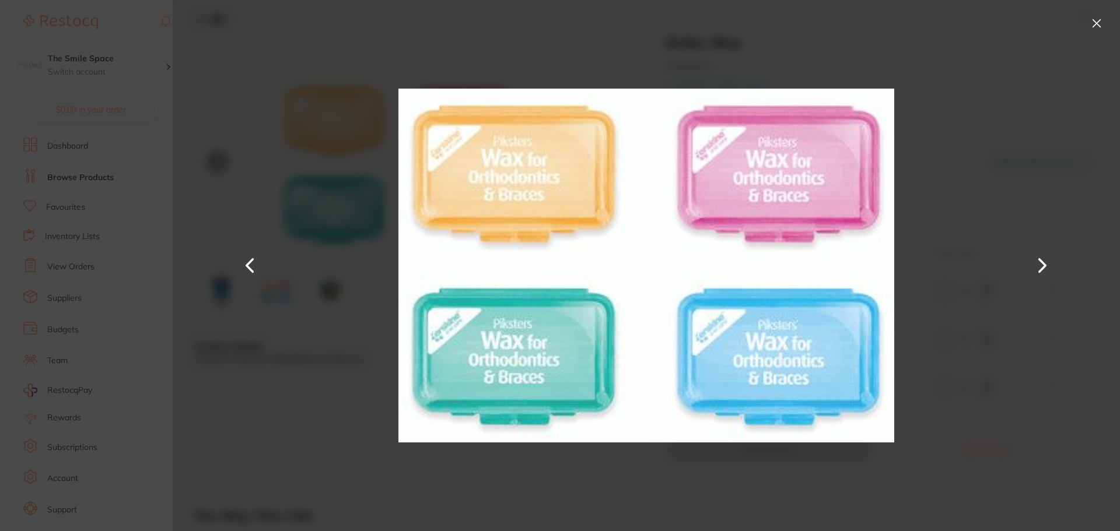
click at [117, 197] on section "Ortho Wax orthodontics by Erskine Dental Product Code: EPOWL ESC Product Detail…" at bounding box center [560, 265] width 1120 height 531
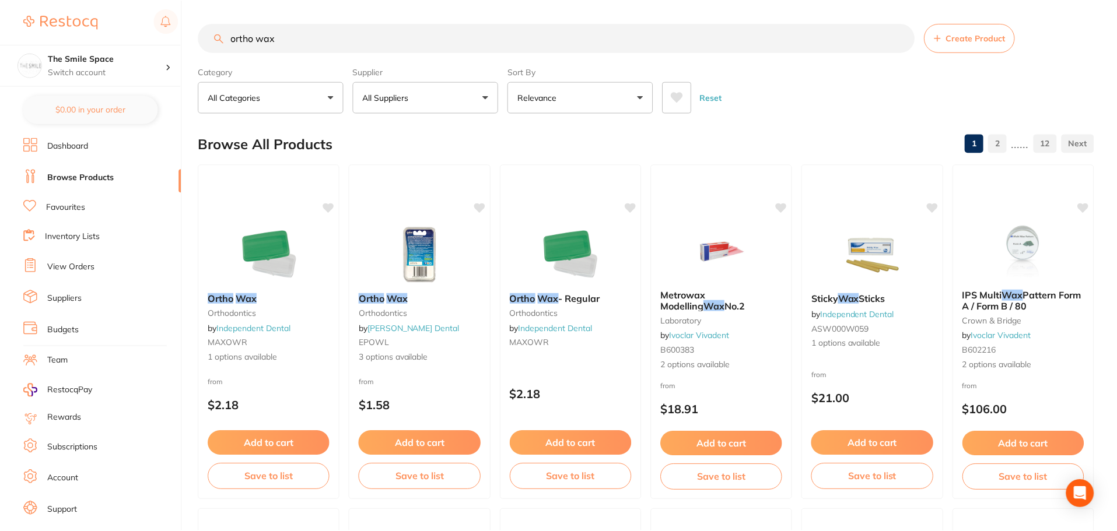
scroll to position [117, 0]
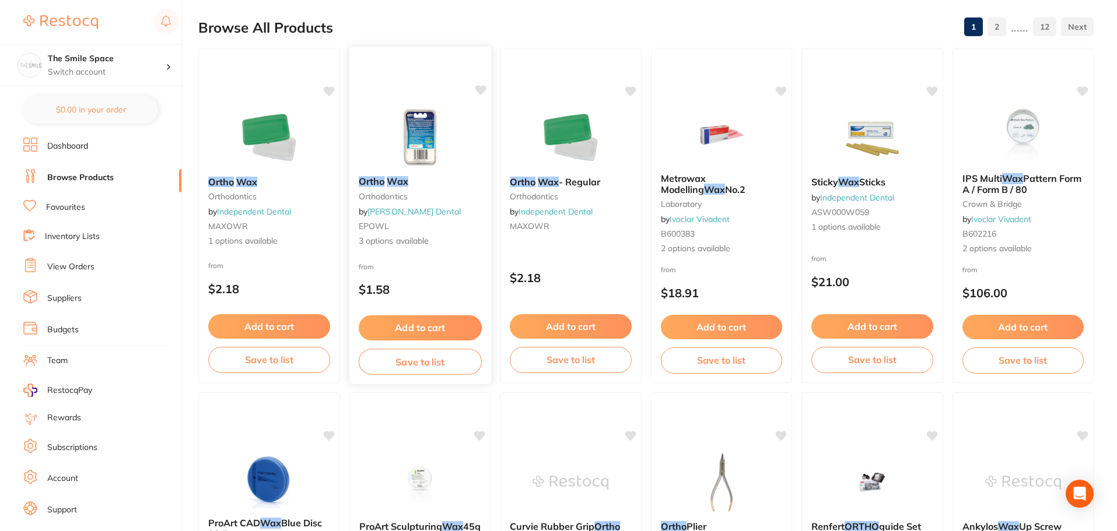
click at [425, 226] on small "EPOWL" at bounding box center [419, 226] width 123 height 9
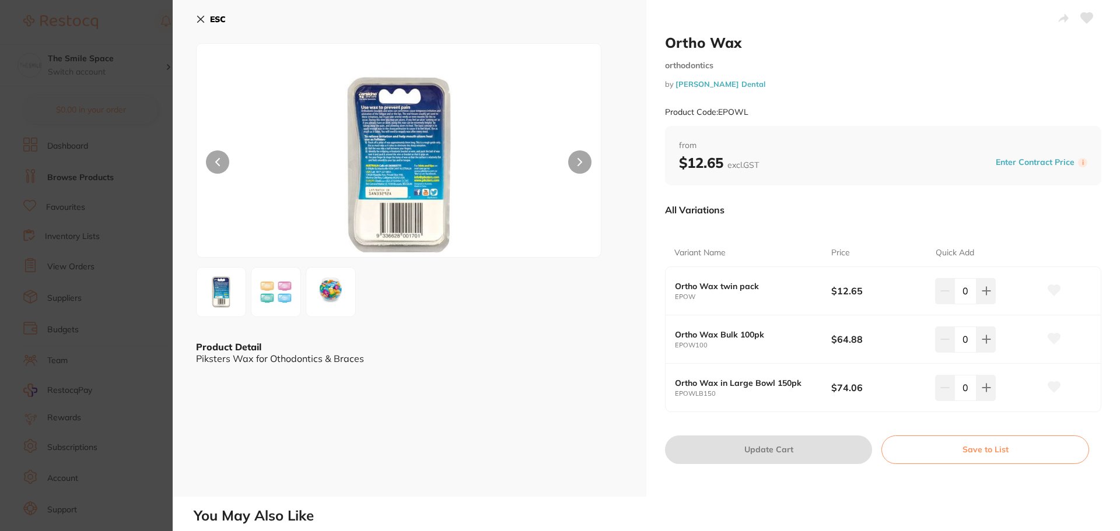
scroll to position [58, 0]
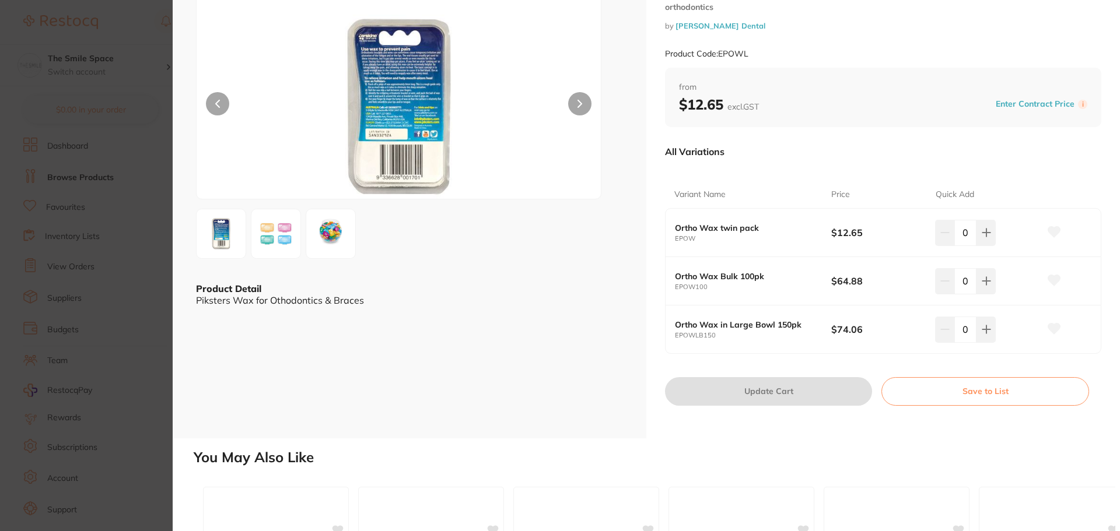
click at [281, 221] on img at bounding box center [276, 234] width 42 height 33
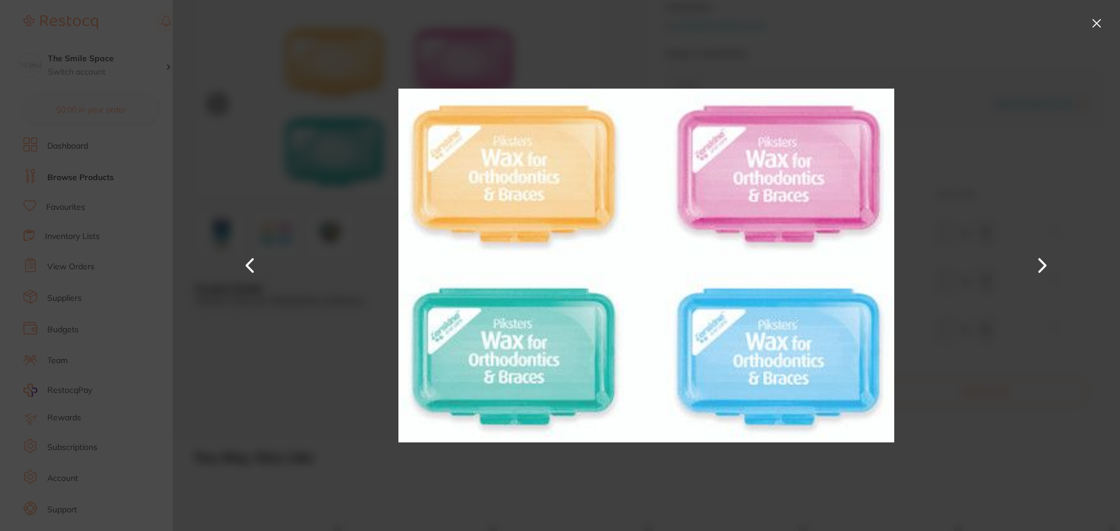
click at [99, 155] on section "Ortho Wax orthodontics by Erskine Dental Product Code: EPOWL ESC Product Detail…" at bounding box center [560, 265] width 1120 height 531
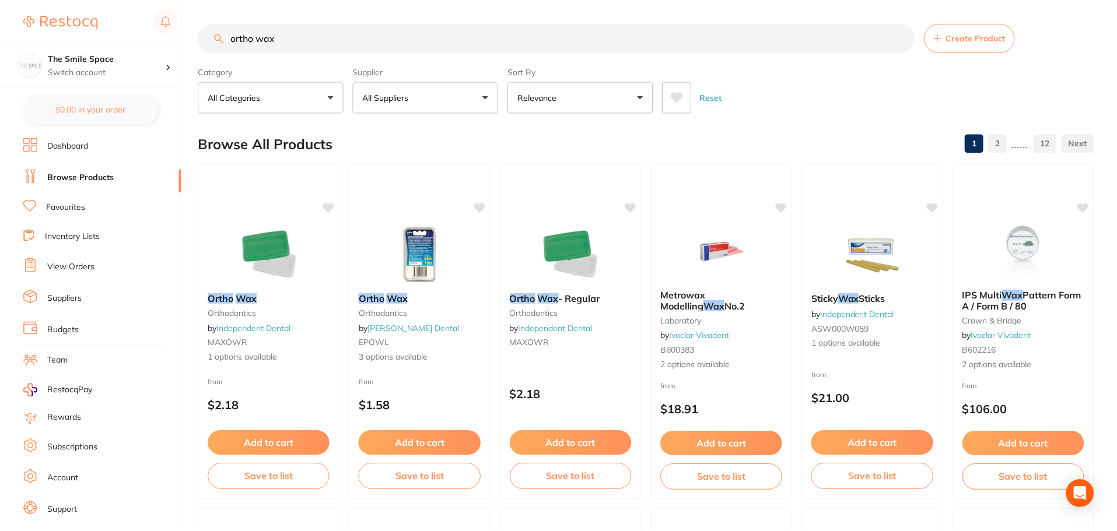
scroll to position [117, 0]
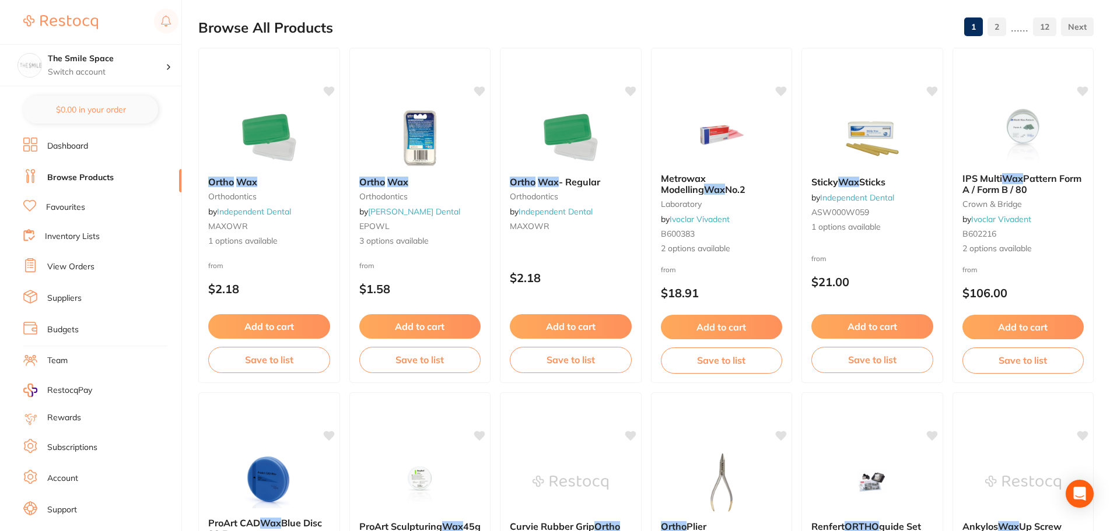
drag, startPoint x: 386, startPoint y: 240, endPoint x: 387, endPoint y: 230, distance: 9.4
click at [386, 240] on span "3 options available" at bounding box center [420, 242] width 122 height 12
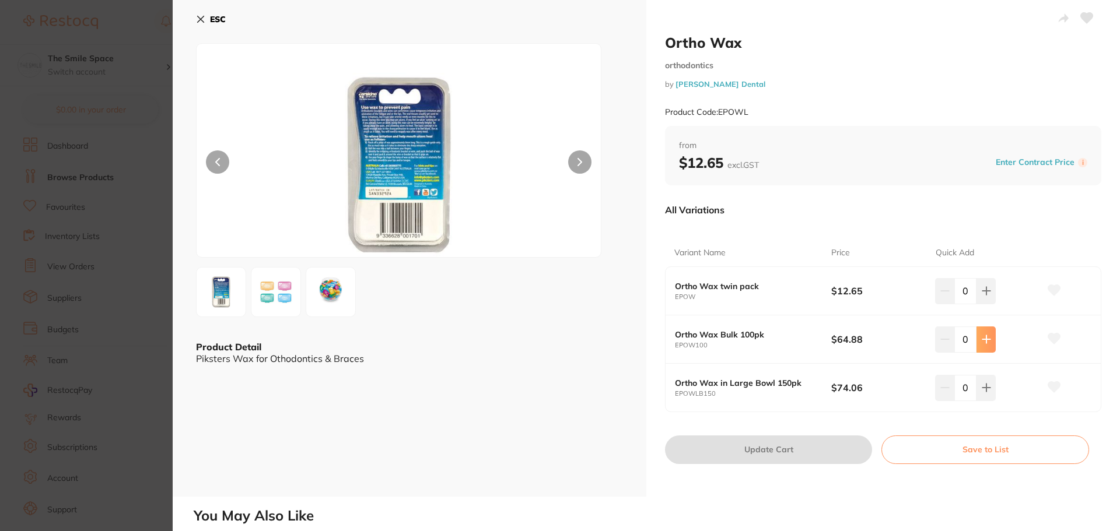
click at [981, 345] on button at bounding box center [986, 340] width 19 height 26
type input "1"
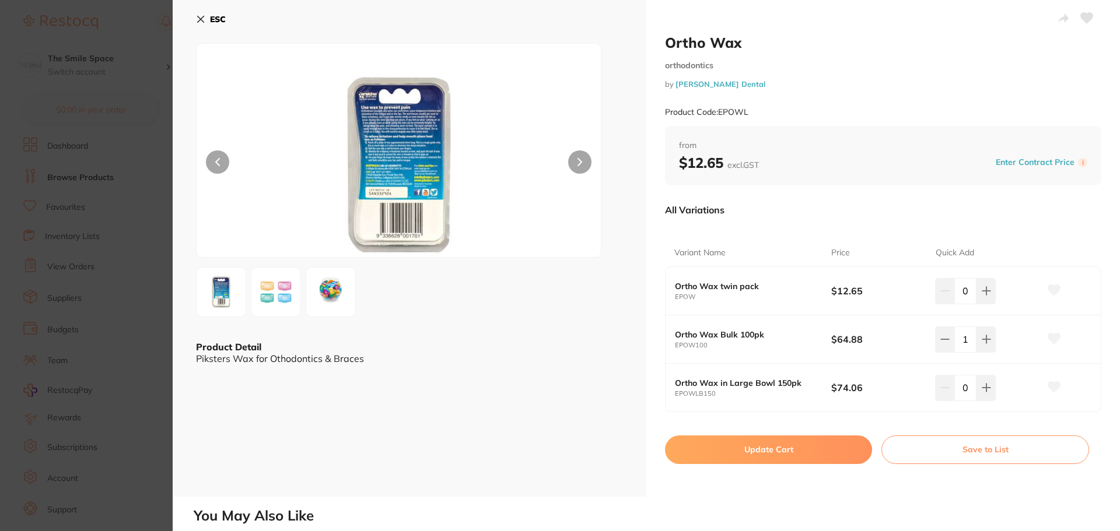
click at [764, 455] on button "Update Cart" at bounding box center [768, 450] width 207 height 28
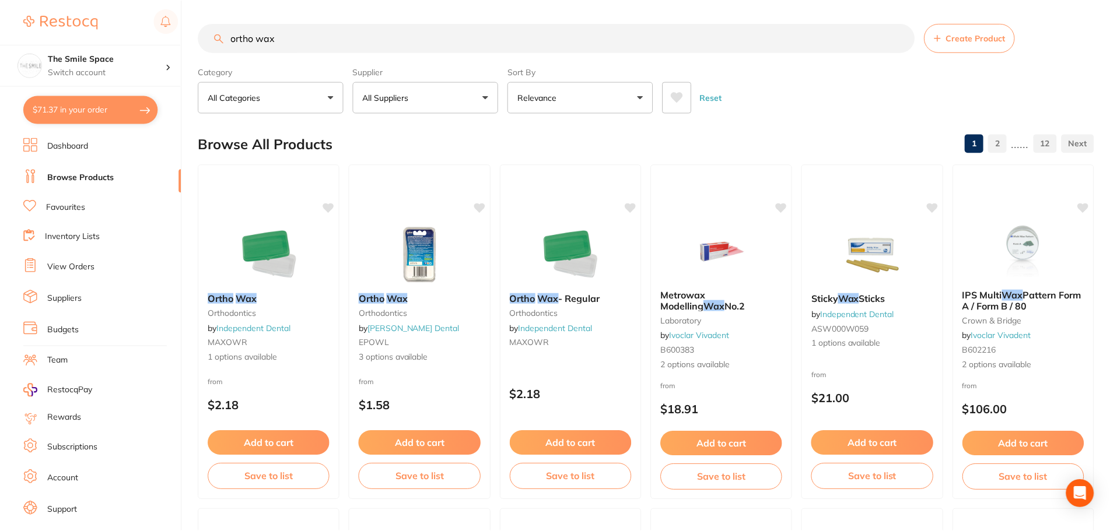
scroll to position [117, 0]
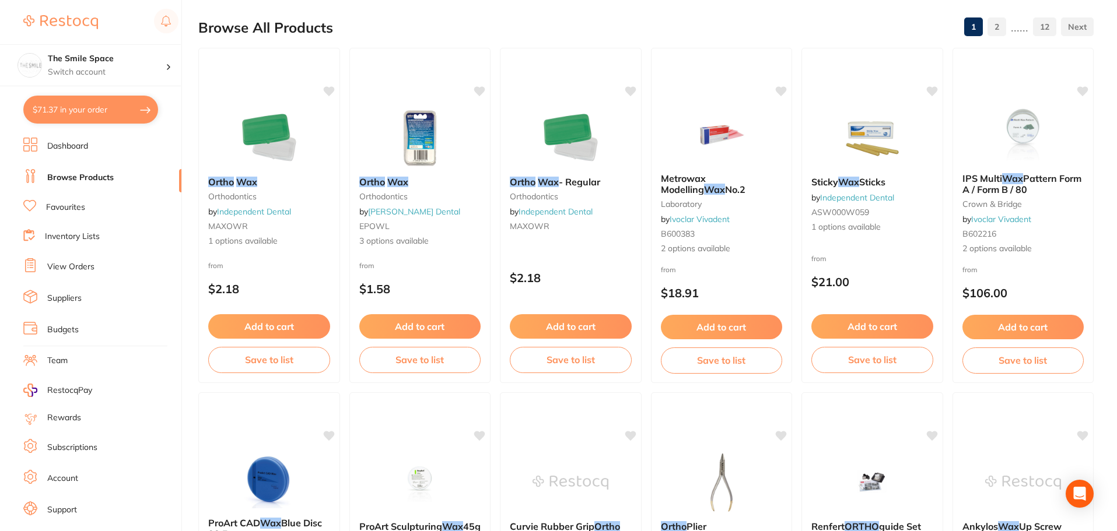
click at [49, 109] on button "$71.37 in your order" at bounding box center [90, 110] width 135 height 28
checkbox input "true"
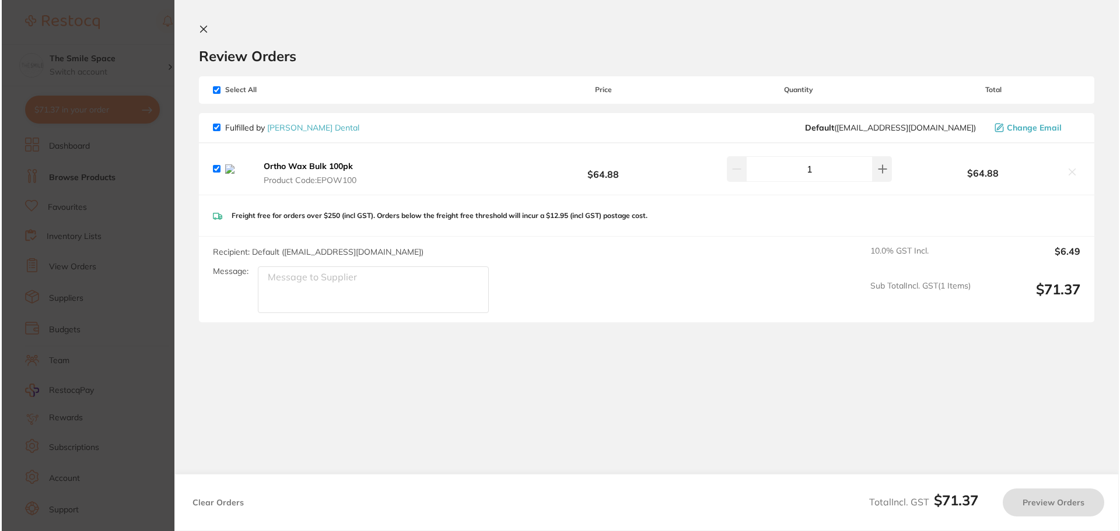
scroll to position [0, 0]
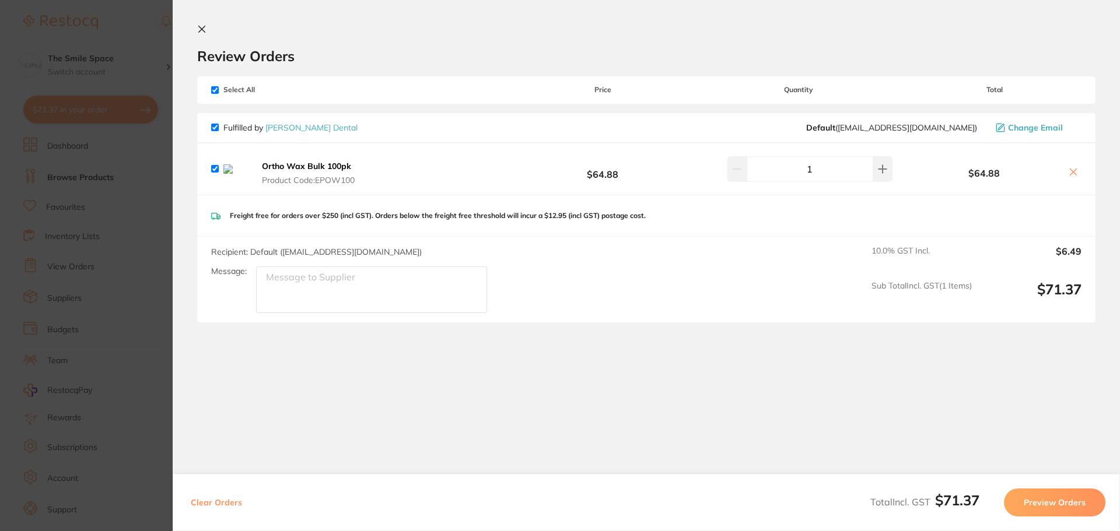
click at [127, 183] on section "Update RRP Set your pre negotiated price for this item. Item Agreed RRP (excl. …" at bounding box center [560, 265] width 1120 height 531
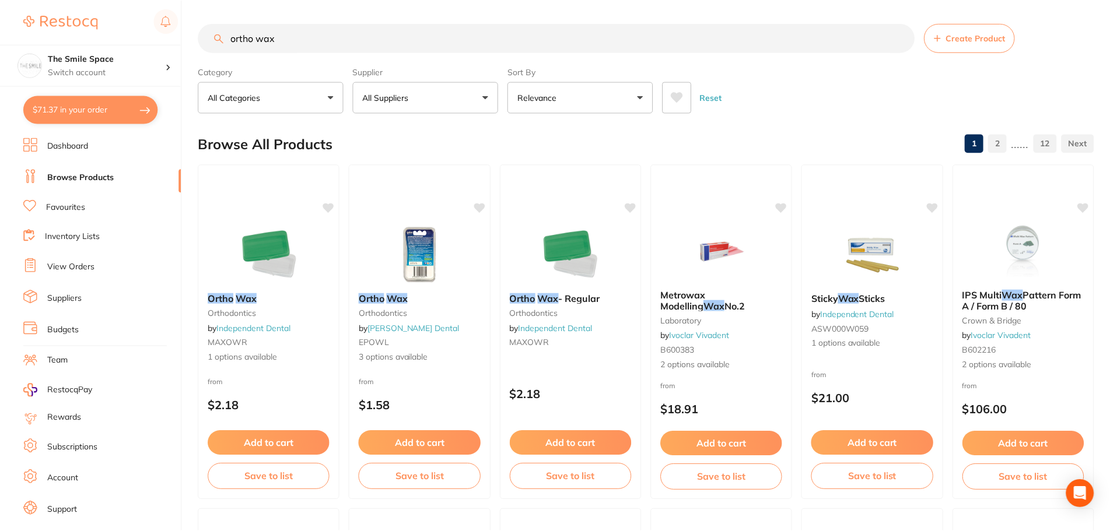
scroll to position [117, 0]
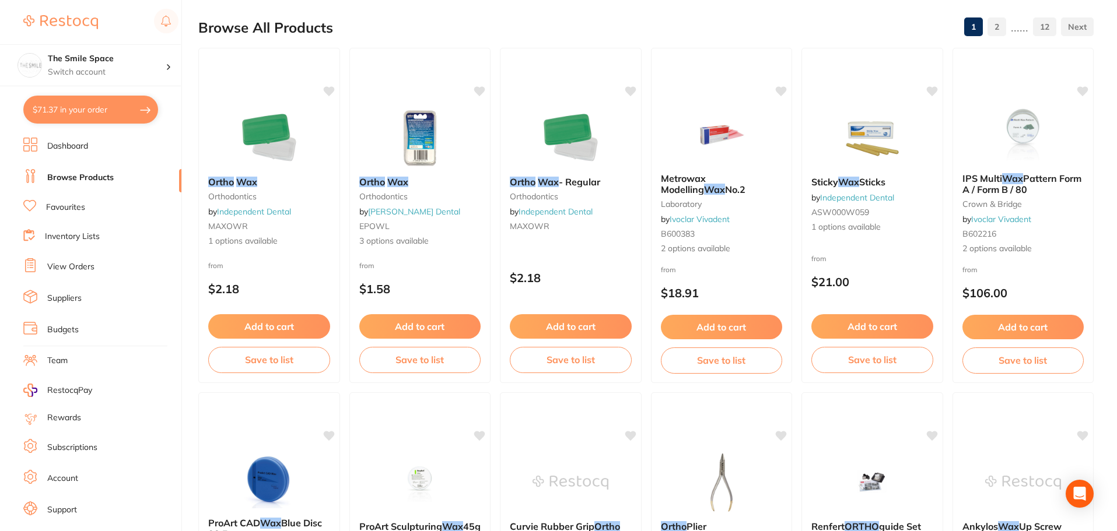
drag, startPoint x: 388, startPoint y: 236, endPoint x: 711, endPoint y: 285, distance: 326.9
click at [388, 236] on span "3 options available" at bounding box center [420, 242] width 122 height 12
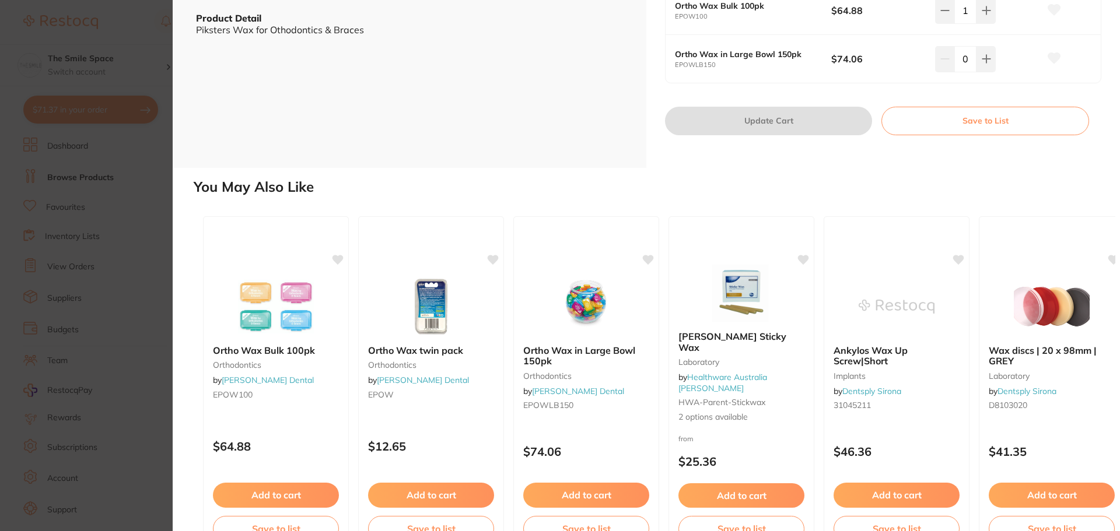
scroll to position [292, 0]
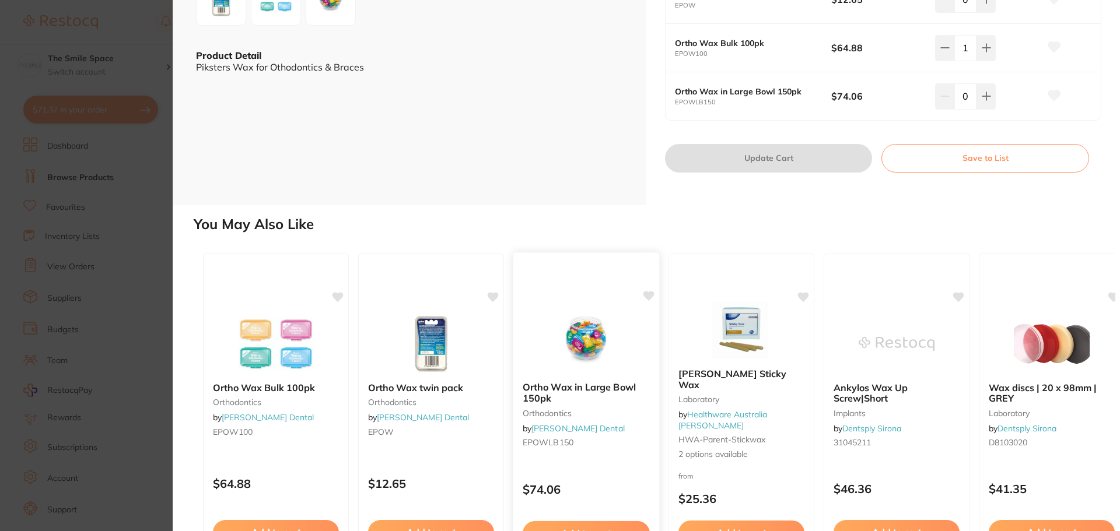
click at [587, 384] on b "Ortho Wax in Large Bowl 150pk" at bounding box center [586, 393] width 127 height 22
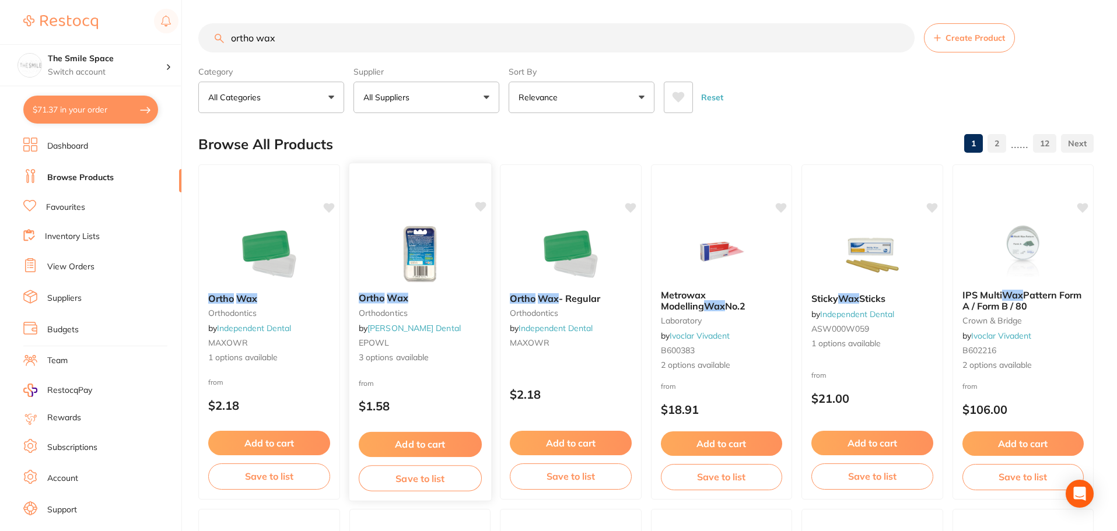
click at [375, 362] on span "3 options available" at bounding box center [419, 358] width 123 height 12
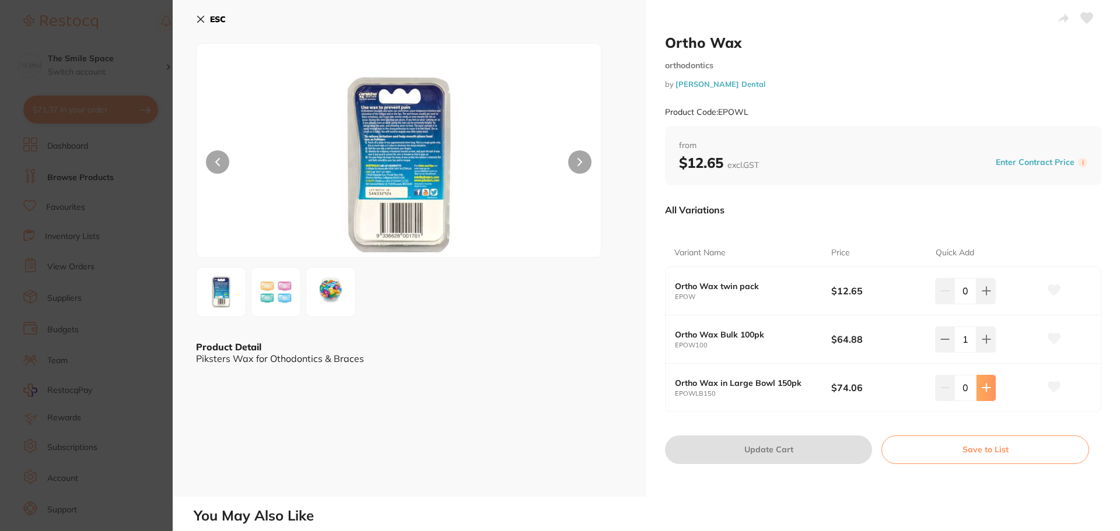
click at [989, 391] on button at bounding box center [986, 388] width 19 height 26
type input "1"
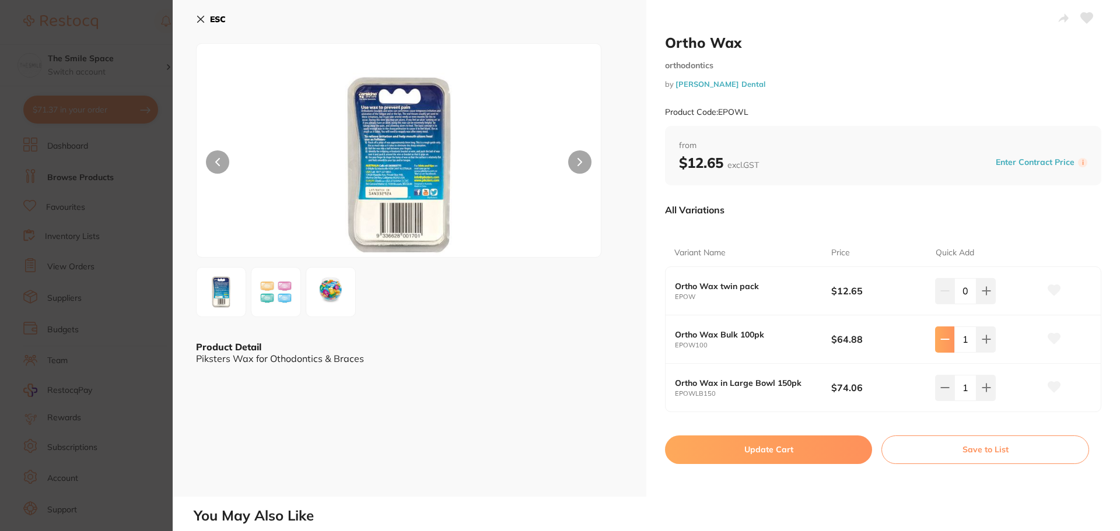
click at [937, 335] on button at bounding box center [944, 340] width 19 height 26
type input "0"
click at [814, 443] on button "Update Cart" at bounding box center [768, 450] width 207 height 28
checkbox input "false"
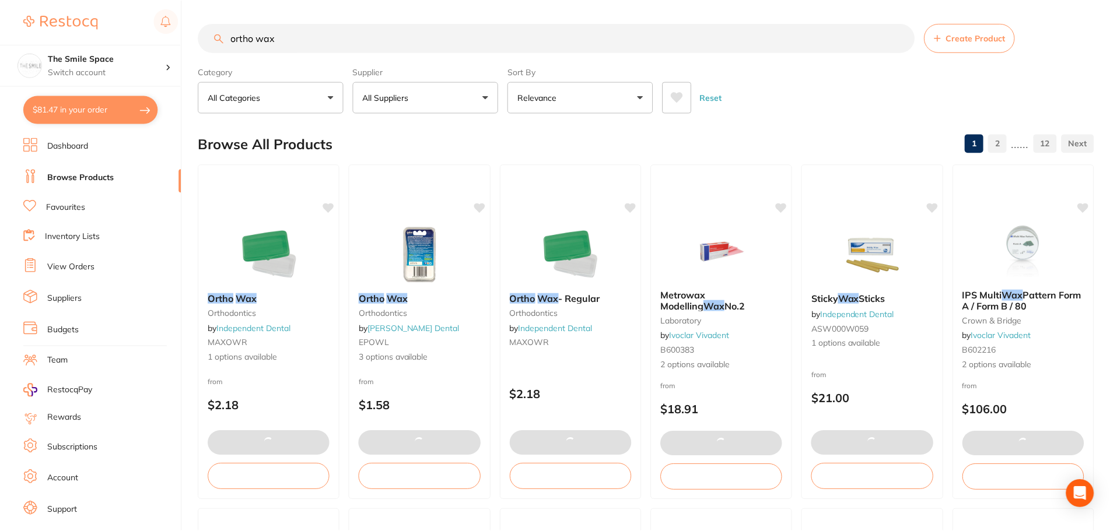
scroll to position [1, 0]
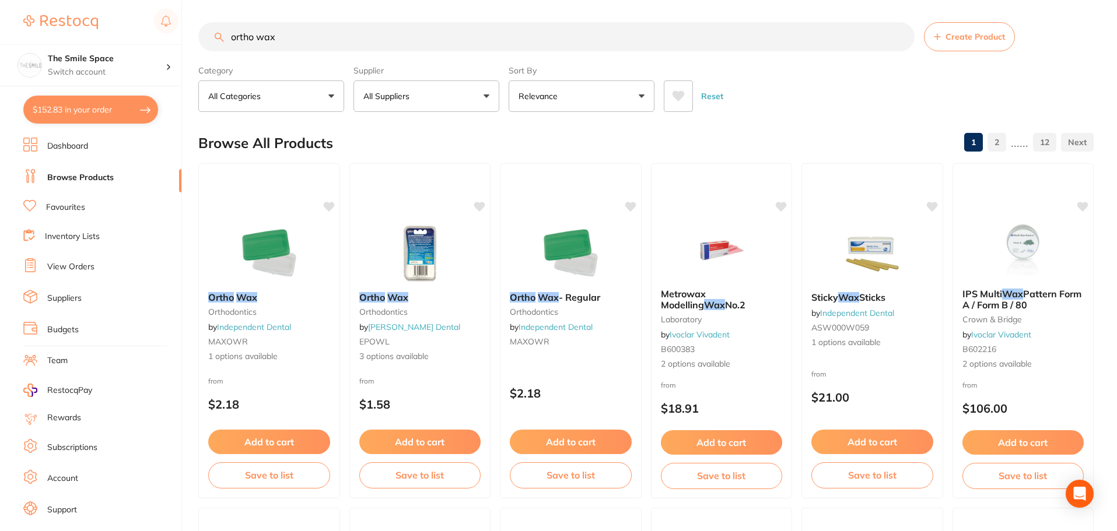
checkbox input "false"
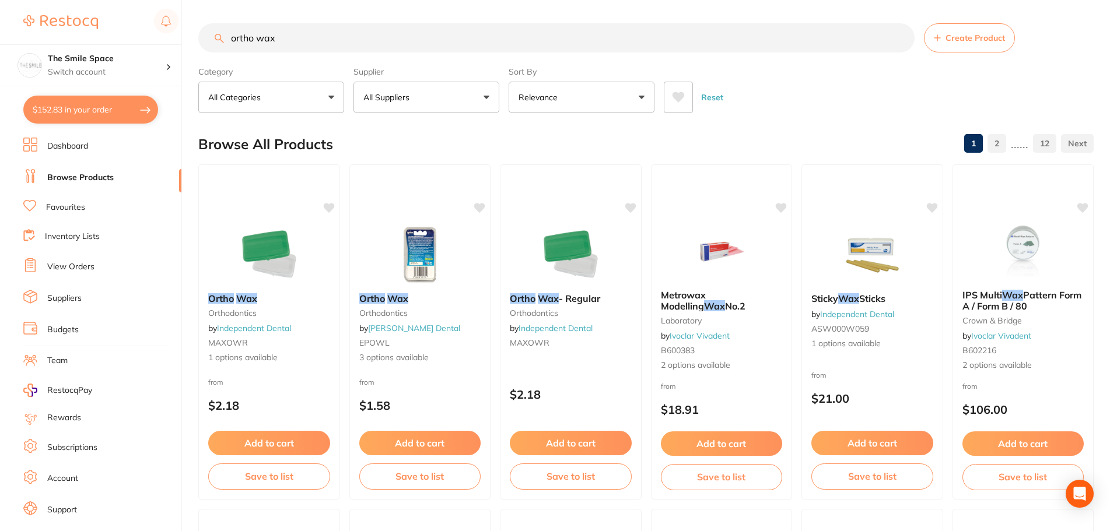
drag, startPoint x: 389, startPoint y: 32, endPoint x: 0, endPoint y: 5, distance: 390.0
click at [0, 5] on div "$152.83 The Smile Space Switch account The Smile Space $152.83 in your order Da…" at bounding box center [558, 265] width 1117 height 531
type input "opal dam"
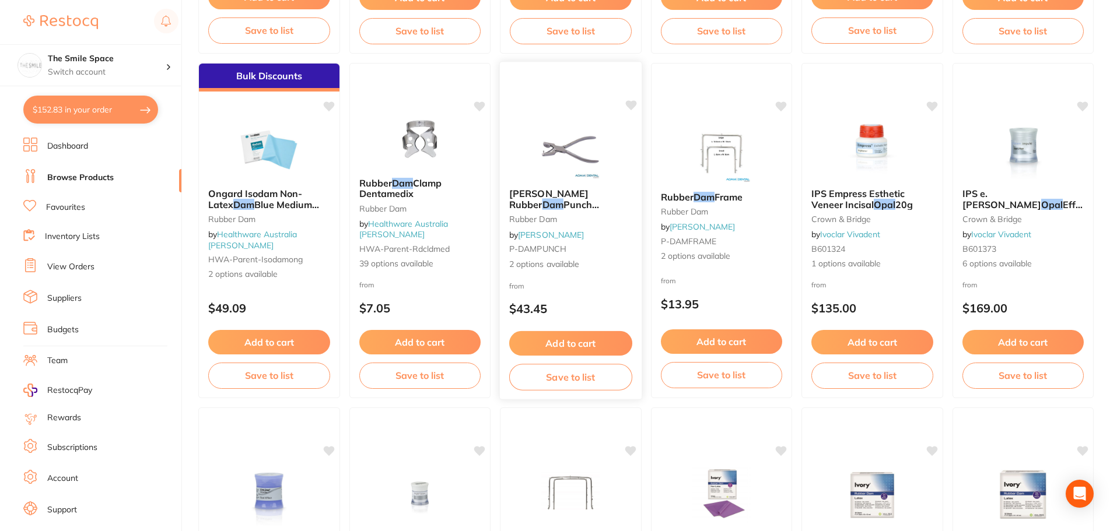
scroll to position [467, 0]
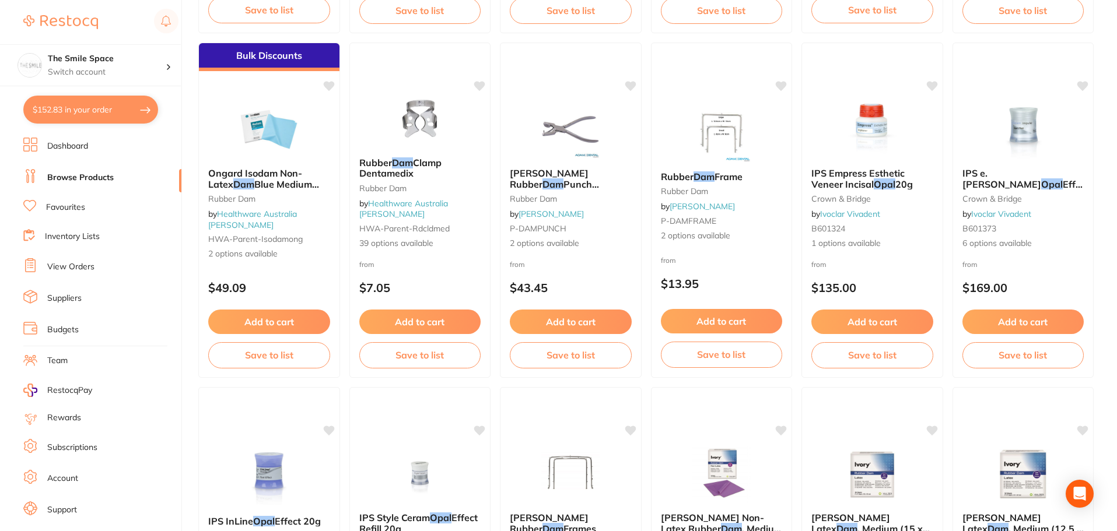
click at [84, 107] on button "$152.83 in your order" at bounding box center [90, 110] width 135 height 28
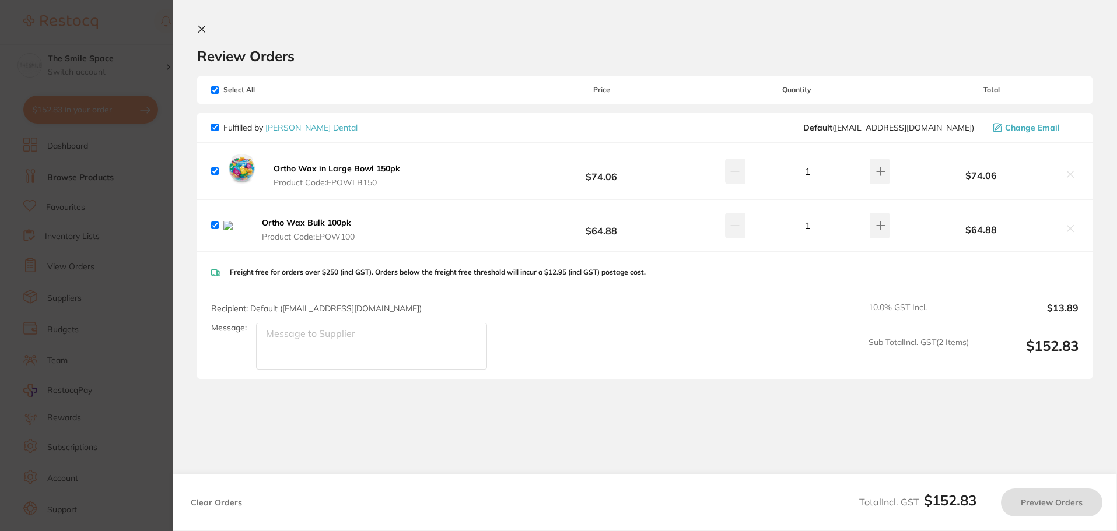
checkbox input "true"
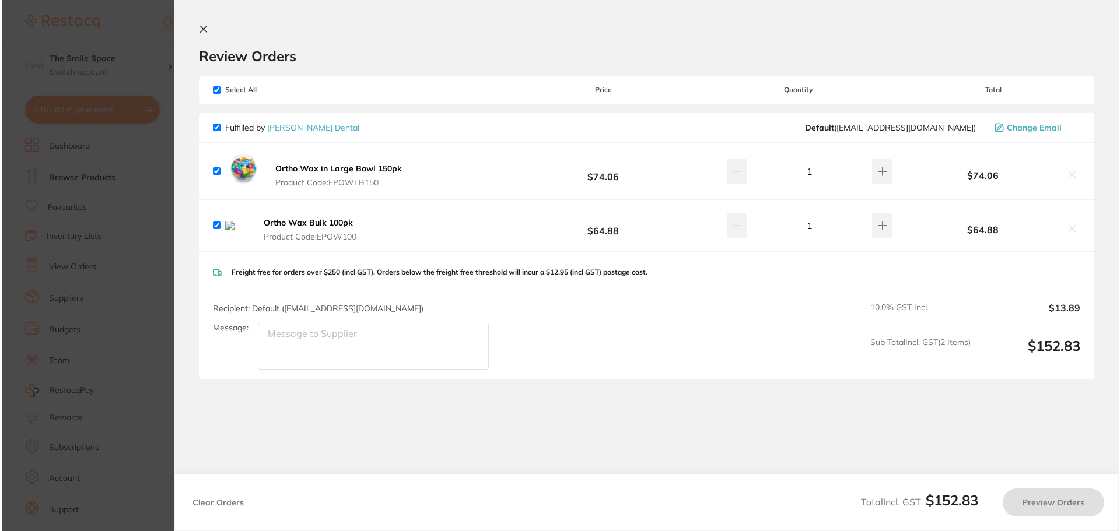
scroll to position [0, 0]
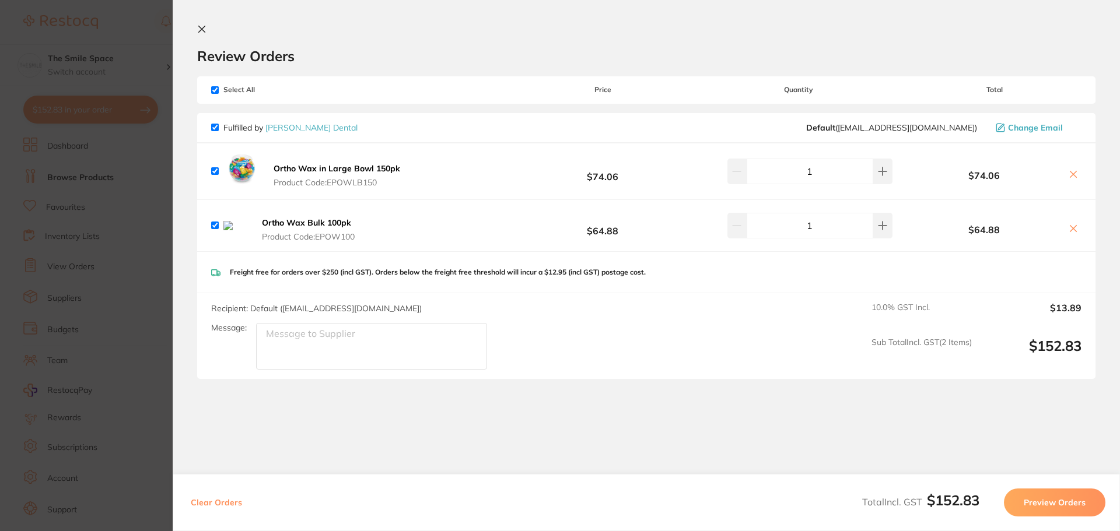
click at [1073, 229] on icon at bounding box center [1073, 228] width 9 height 9
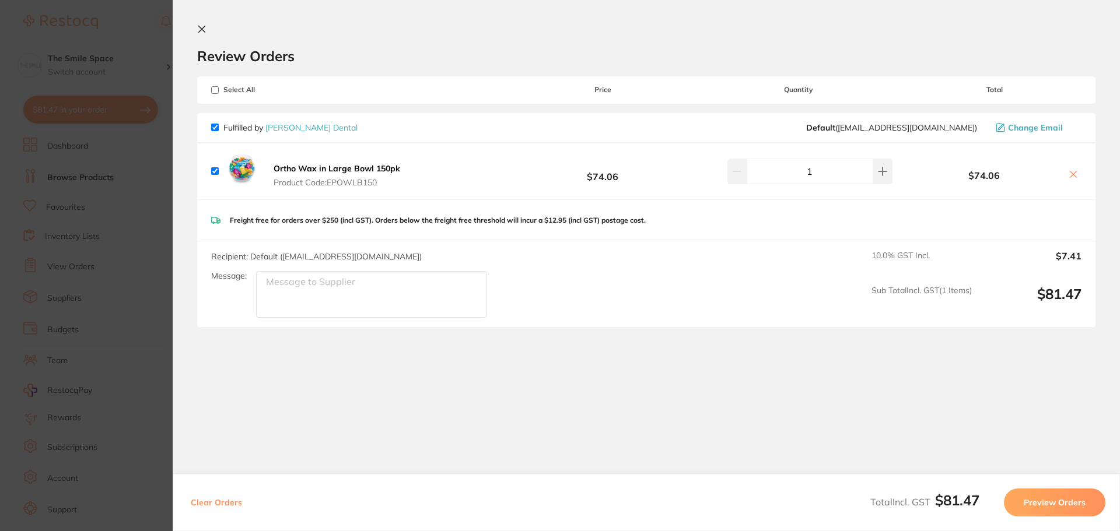
checkbox input "true"
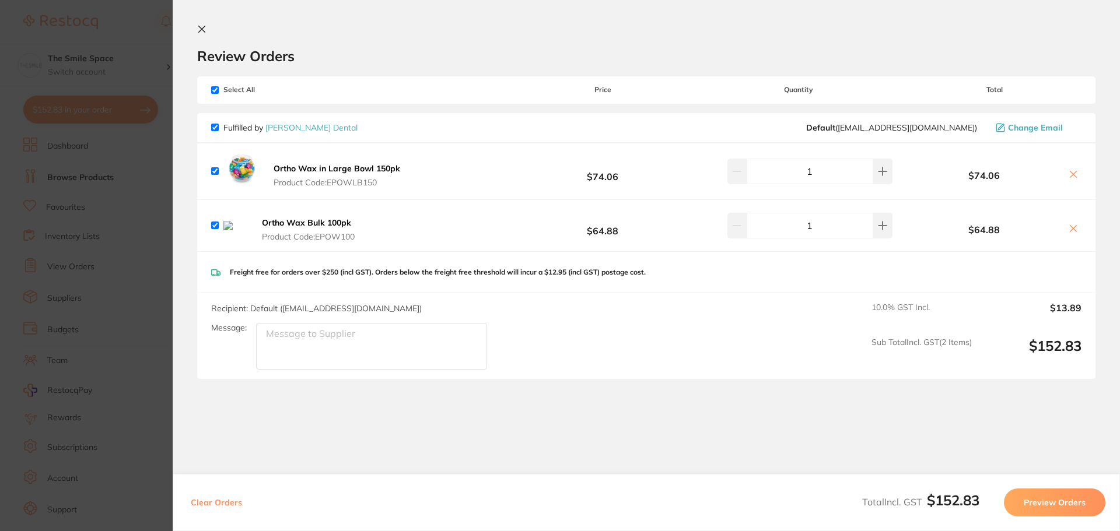
click at [215, 227] on input "checkbox" at bounding box center [215, 226] width 8 height 8
checkbox input "false"
click at [1071, 230] on icon at bounding box center [1074, 229] width 6 height 6
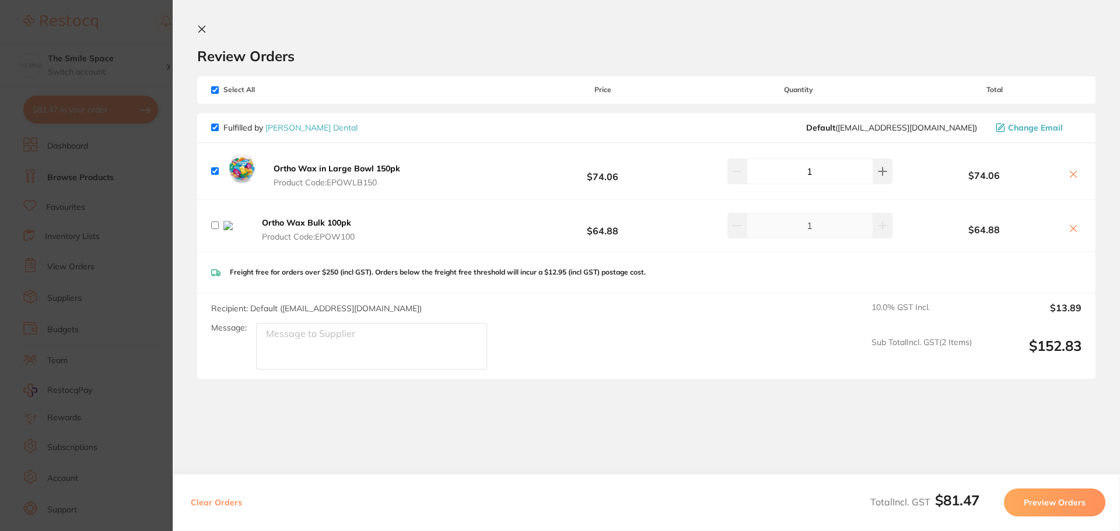
checkbox input "true"
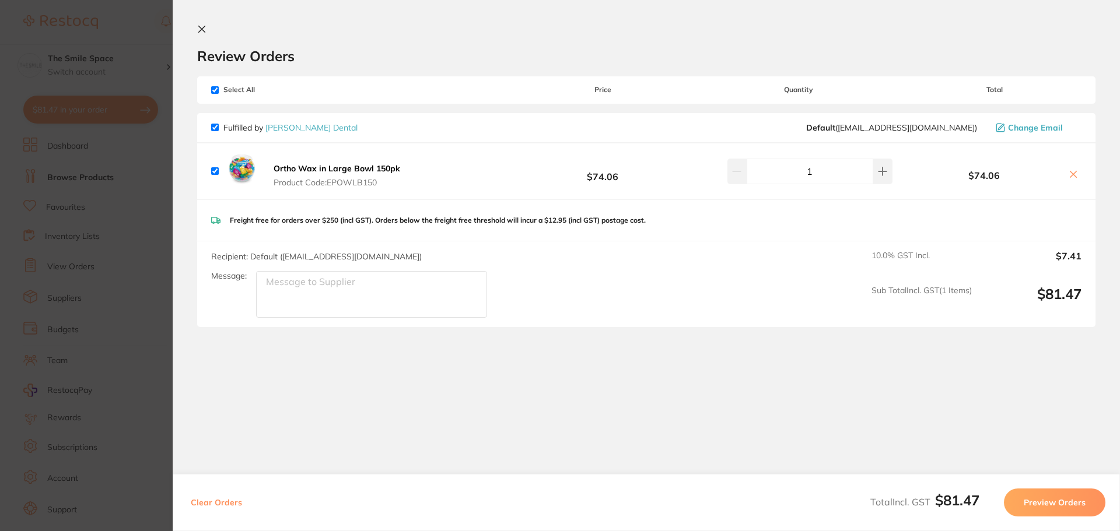
checkbox input "false"
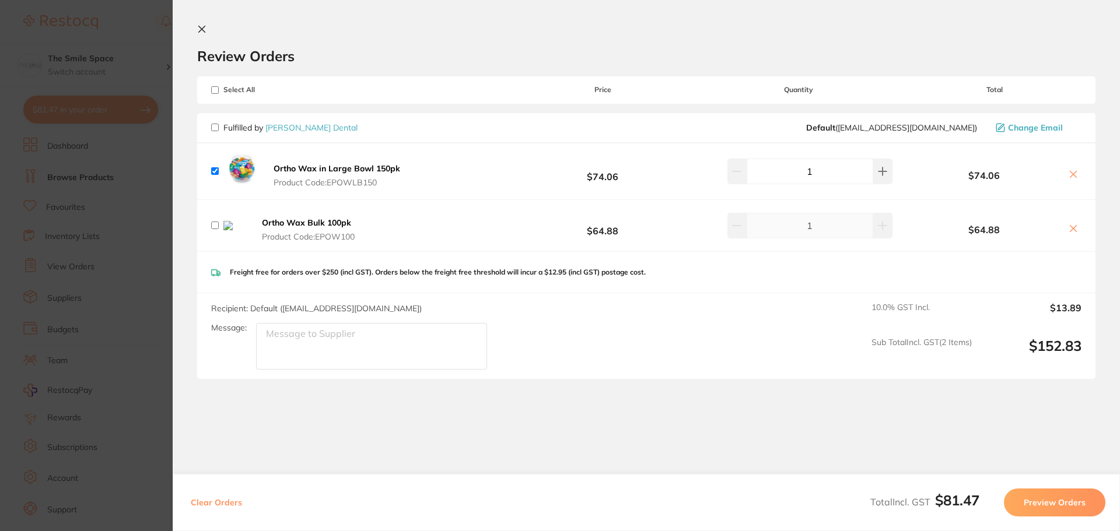
click at [201, 29] on icon at bounding box center [201, 29] width 9 height 9
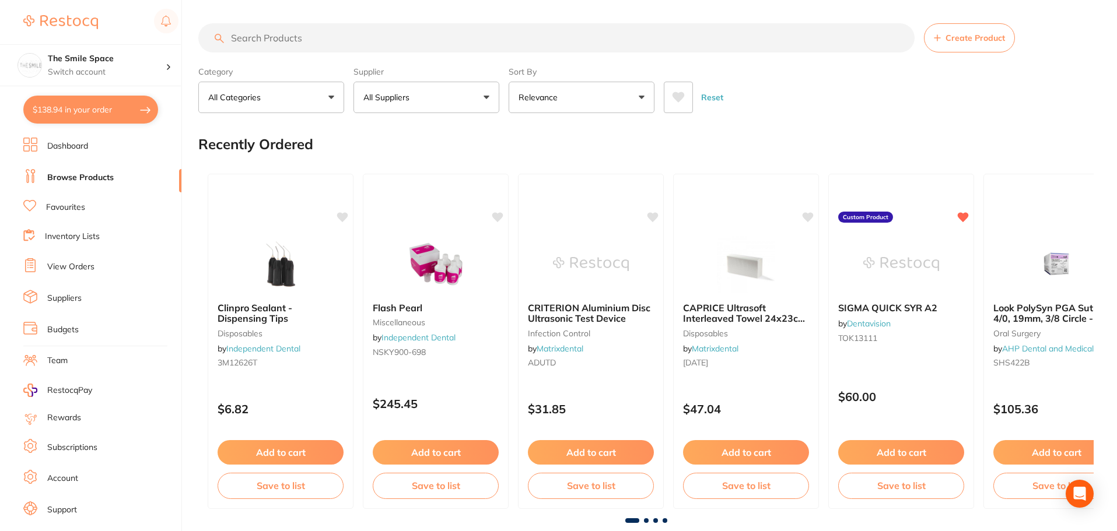
click at [70, 108] on button "$138.94 in your order" at bounding box center [90, 110] width 135 height 28
checkbox input "true"
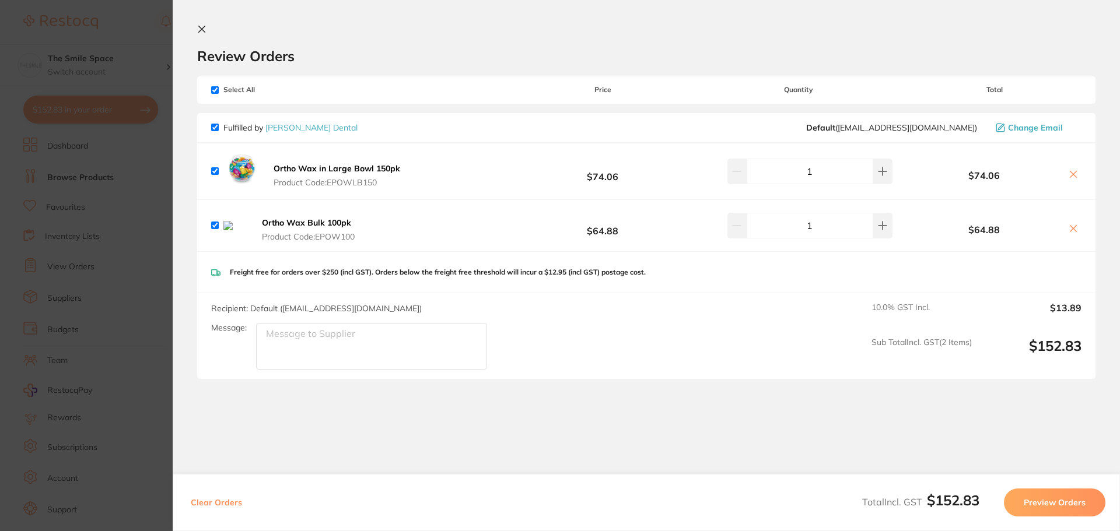
click at [1070, 223] on button at bounding box center [1073, 229] width 16 height 12
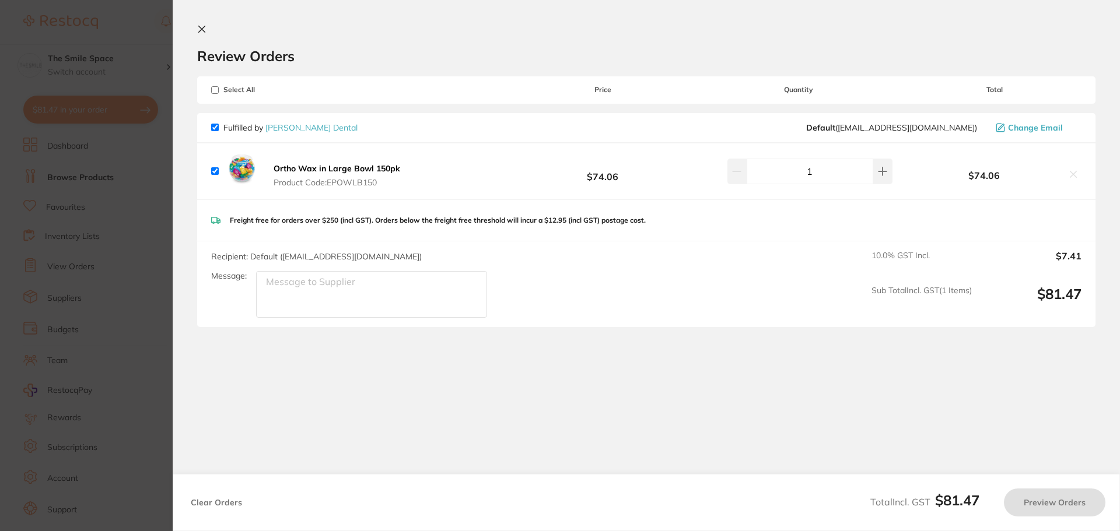
checkbox input "true"
click at [879, 171] on icon at bounding box center [883, 171] width 8 height 8
type input "2"
click at [150, 199] on section "Update RRP Set your pre negotiated price for this item. Item Agreed RRP (excl. …" at bounding box center [560, 265] width 1120 height 531
